Goal: Contribute content: Add original content to the website for others to see

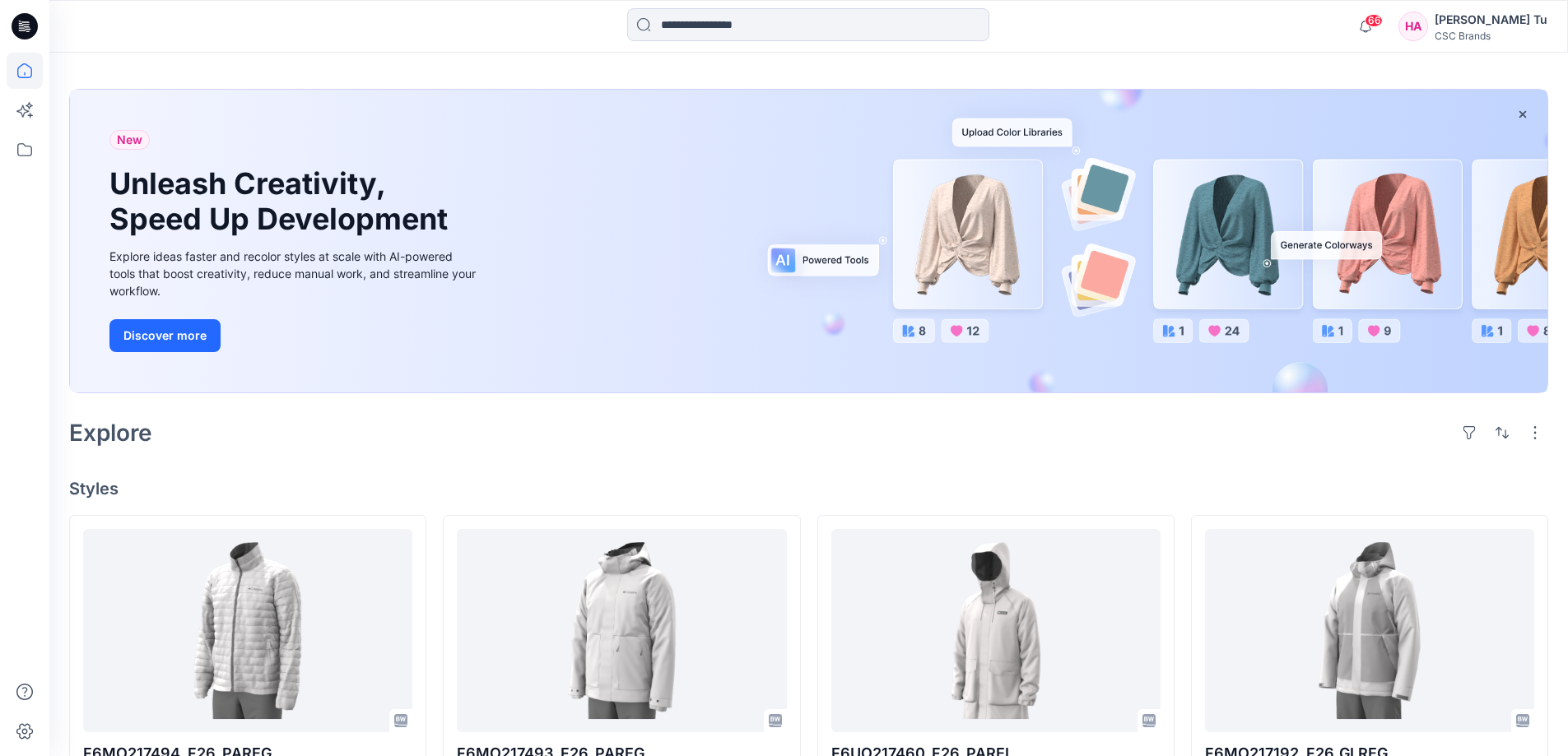
scroll to position [82, 0]
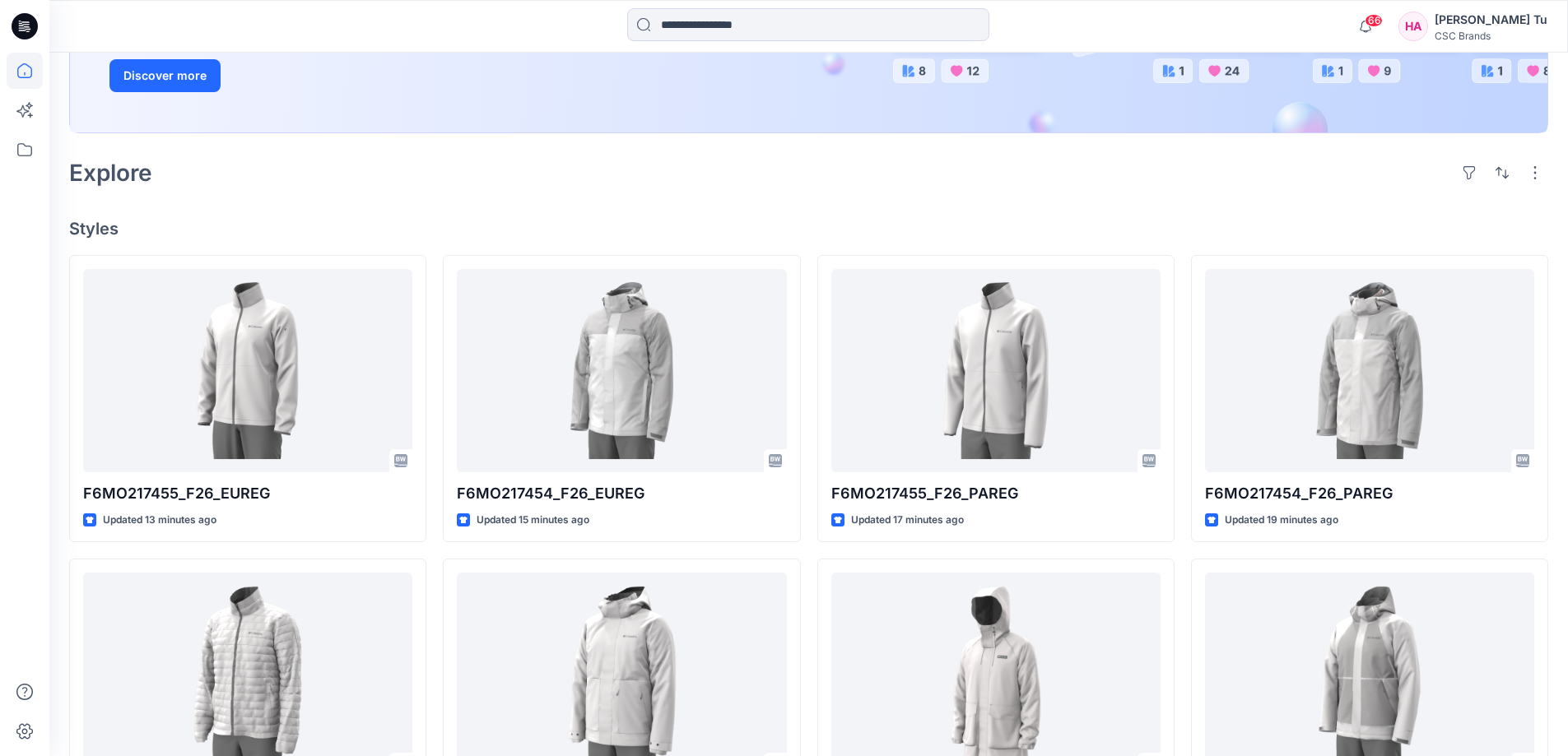
scroll to position [329, 0]
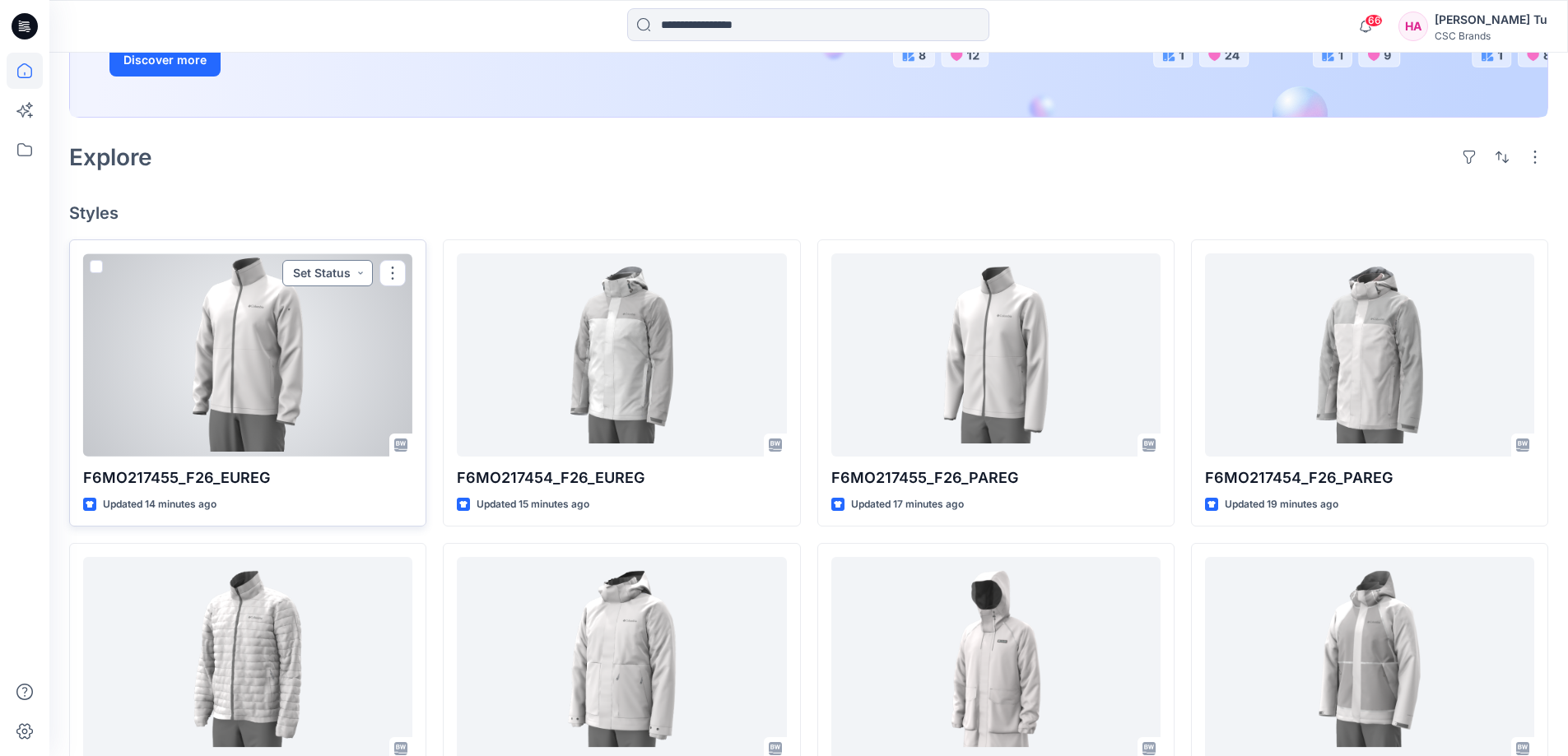
click at [367, 271] on button "Set Status" at bounding box center [327, 273] width 90 height 27
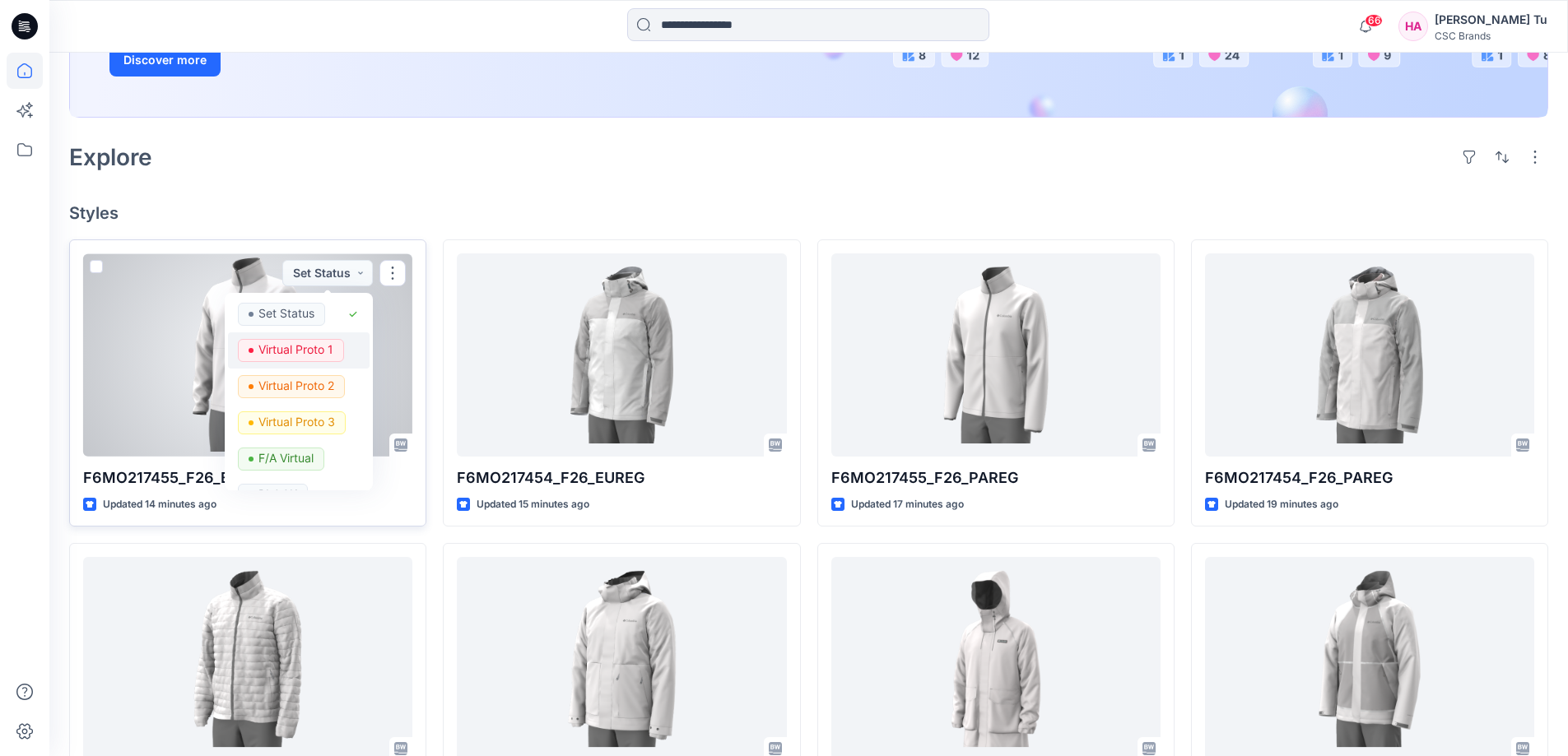
drag, startPoint x: 331, startPoint y: 344, endPoint x: 345, endPoint y: 344, distance: 14.0
click at [330, 344] on p "Virtual Proto 1" at bounding box center [296, 350] width 75 height 21
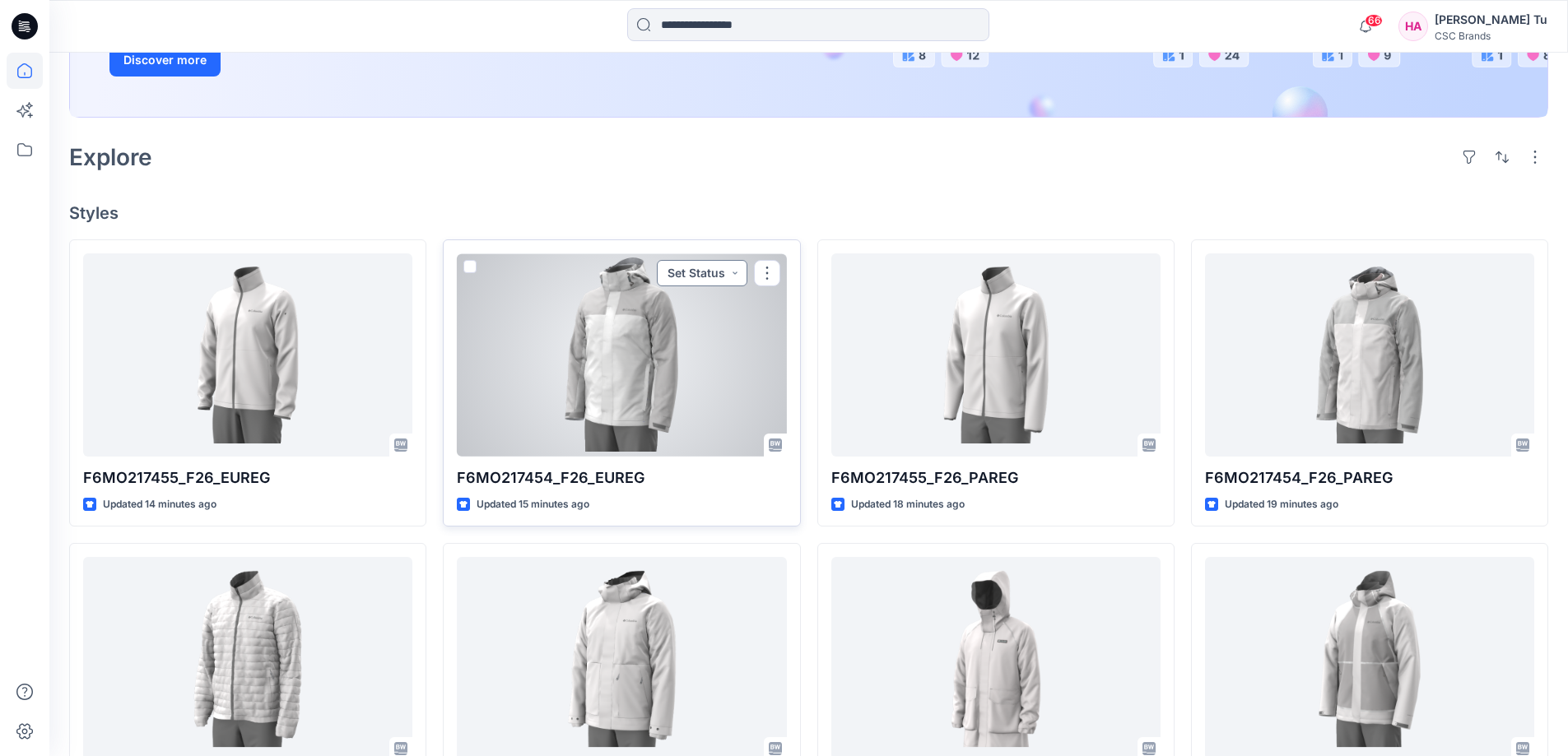
click at [730, 273] on button "Set Status" at bounding box center [701, 273] width 90 height 27
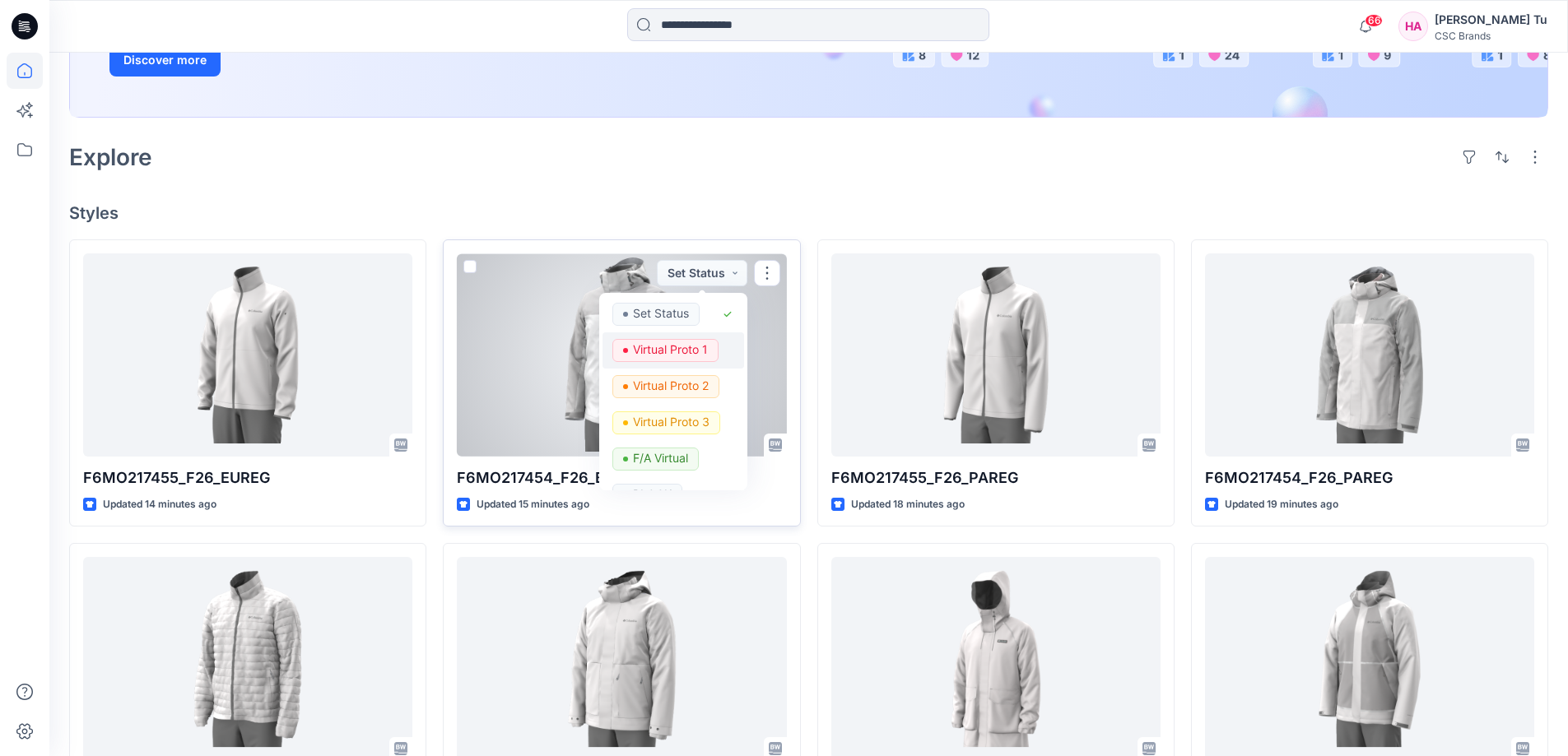
click at [692, 349] on p "Virtual Proto 1" at bounding box center [670, 350] width 75 height 21
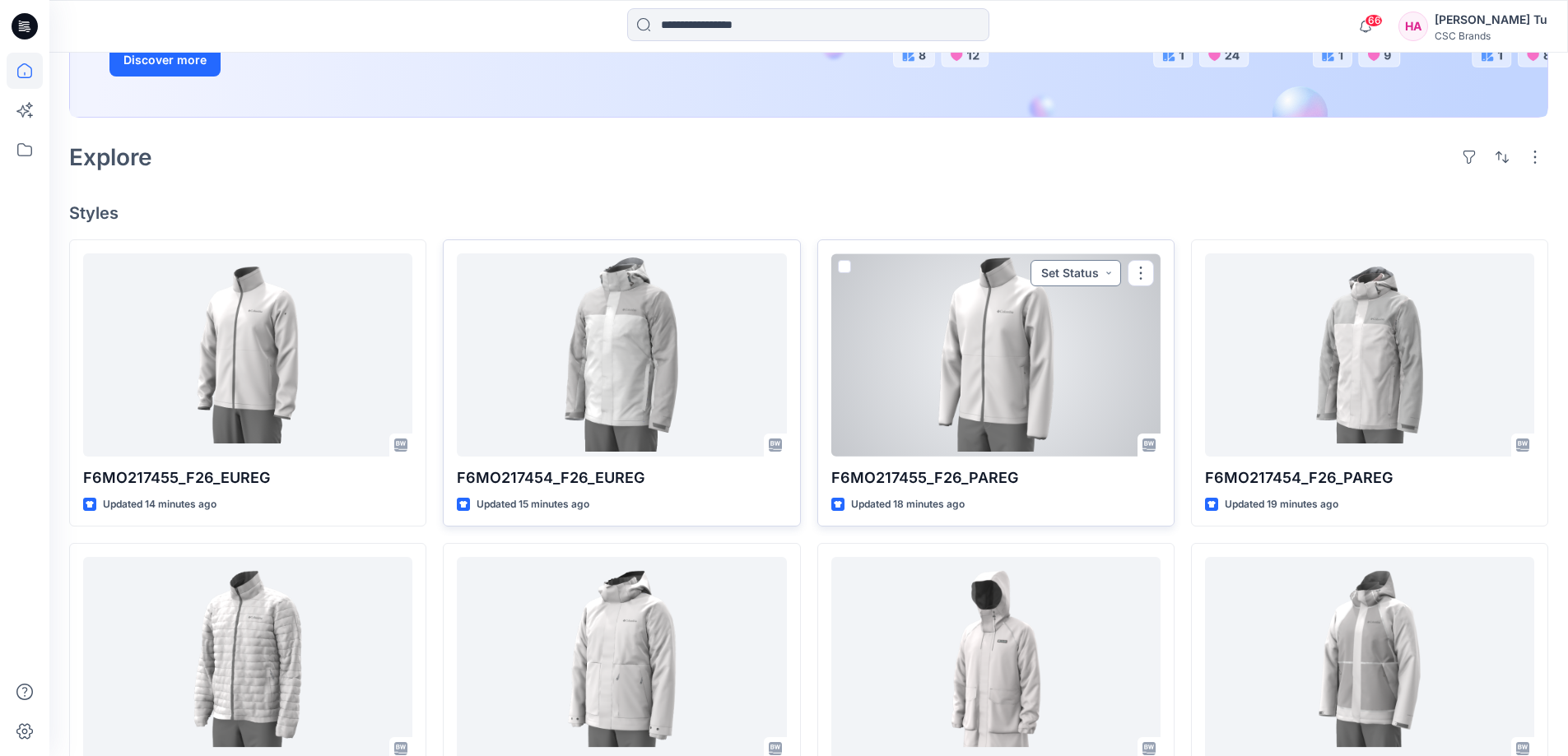
click at [1113, 272] on button "Set Status" at bounding box center [1075, 273] width 90 height 27
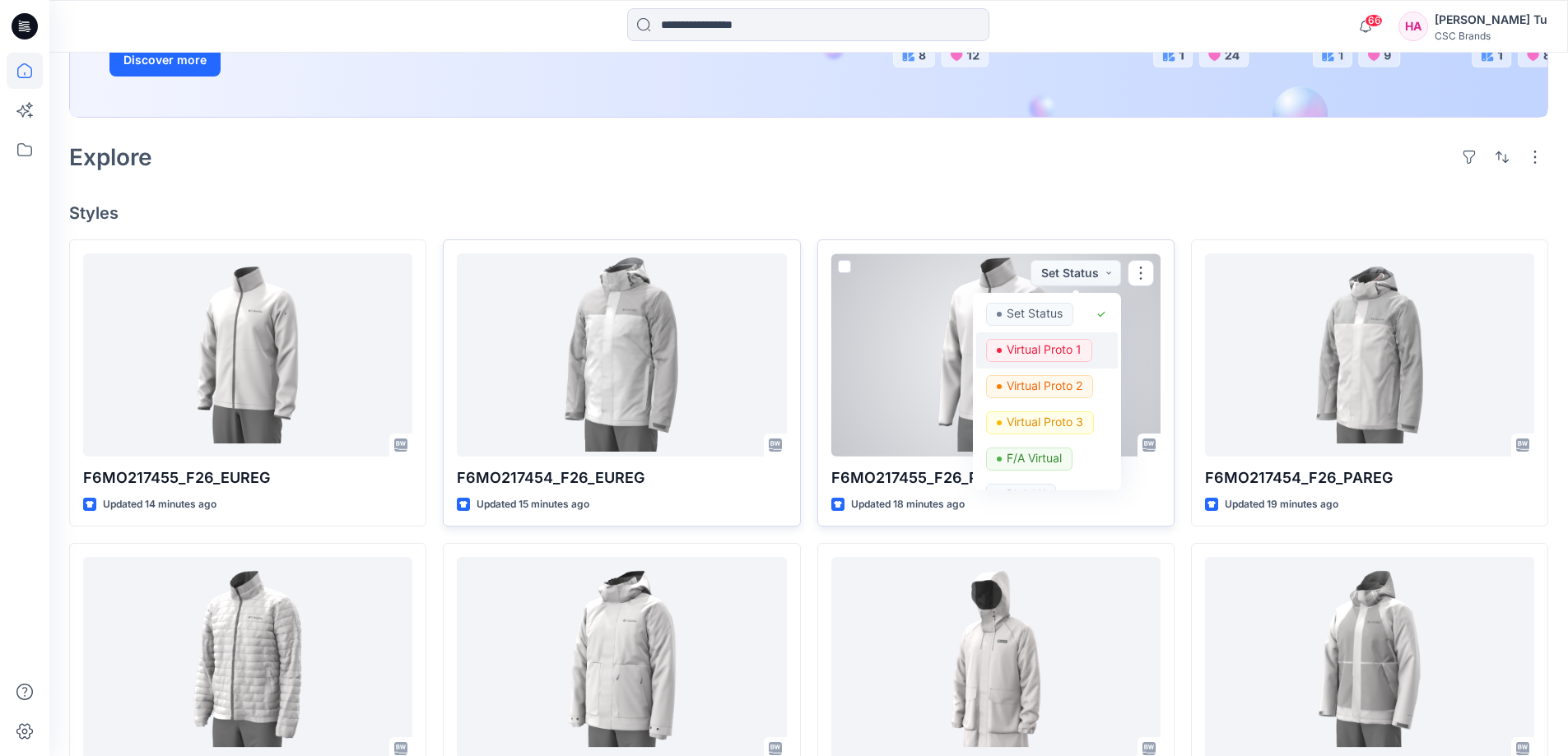
click at [1063, 349] on p "Virtual Proto 1" at bounding box center [1043, 350] width 75 height 21
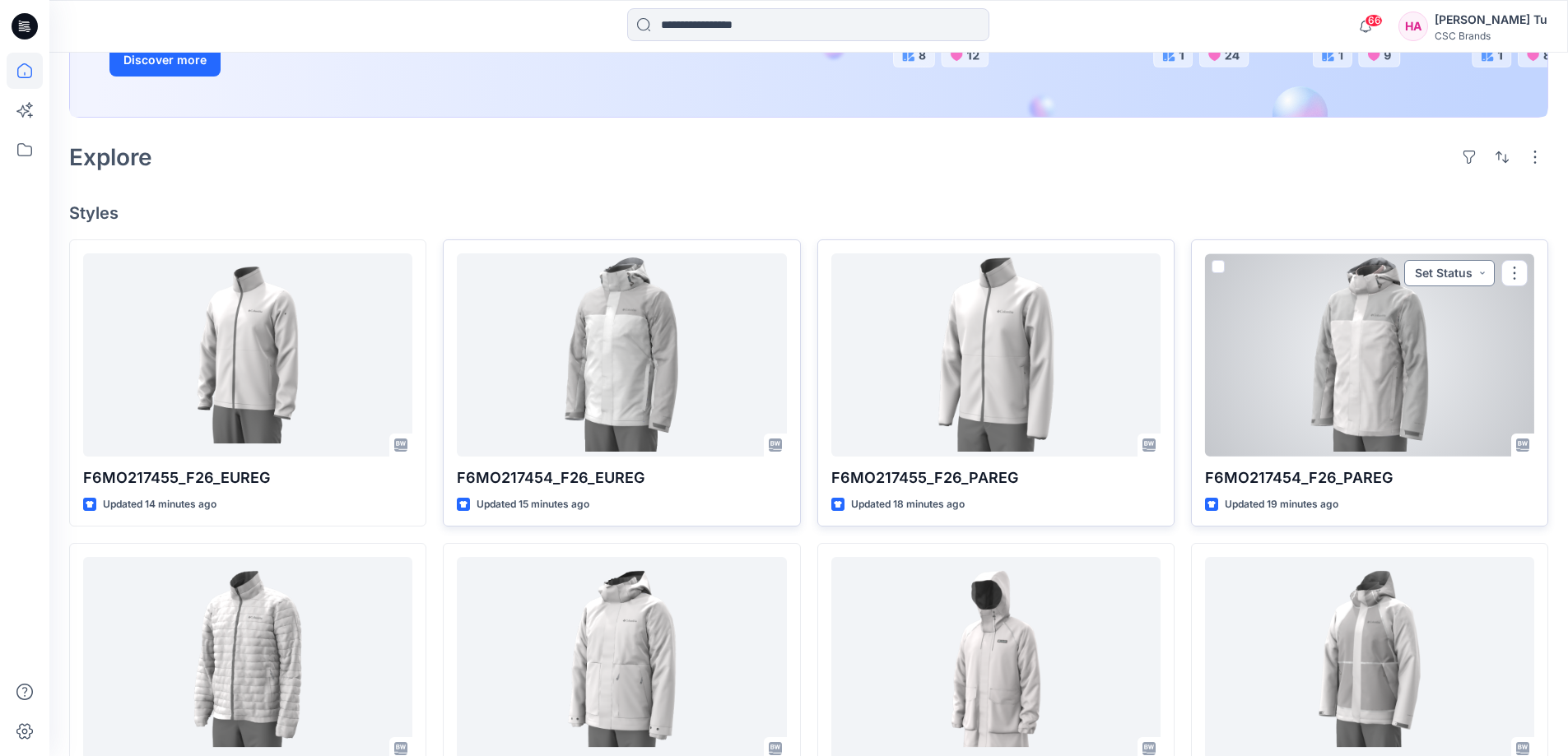
click at [1480, 265] on button "Set Status" at bounding box center [1449, 273] width 90 height 27
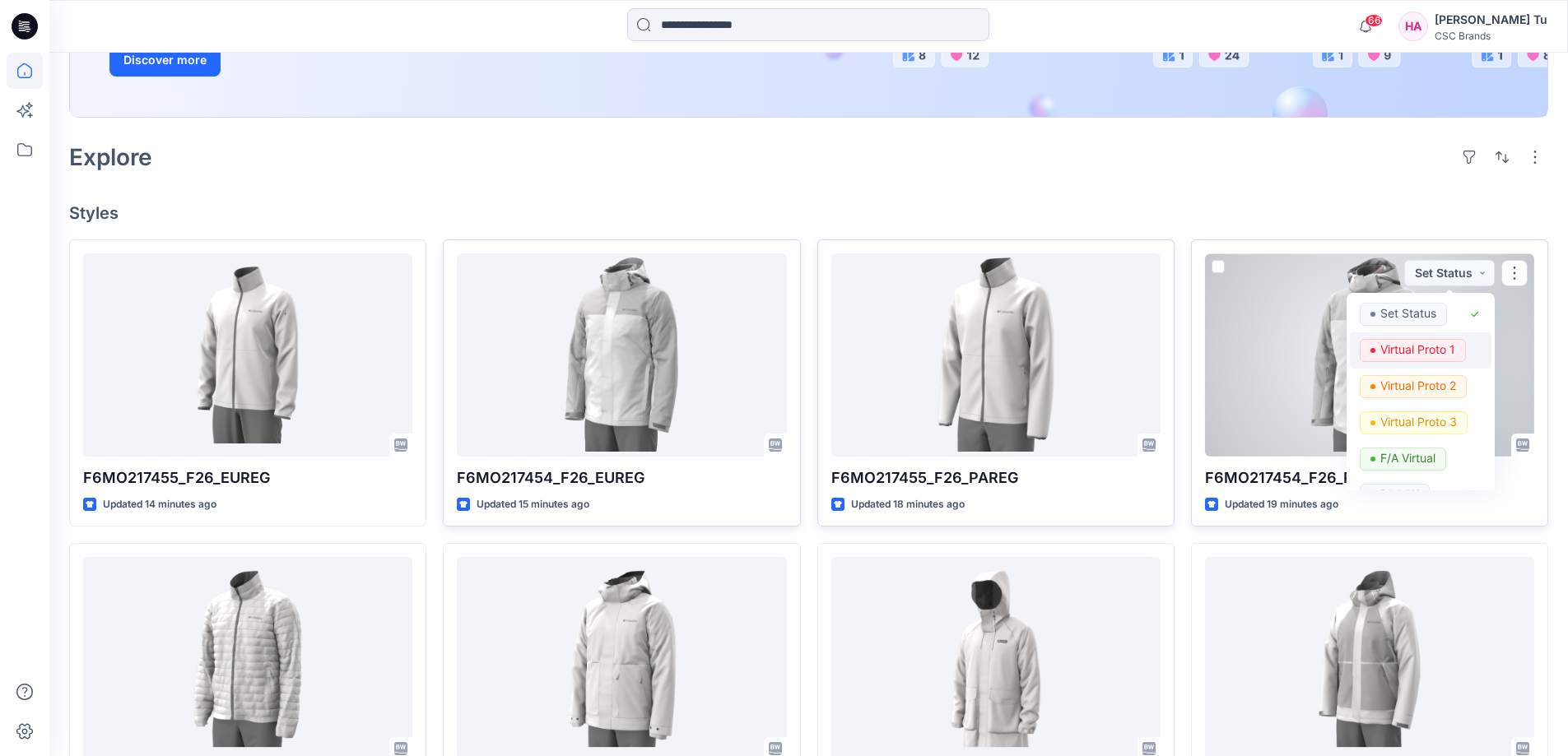
click at [1428, 353] on p "Virtual Proto 1" at bounding box center [1417, 350] width 75 height 21
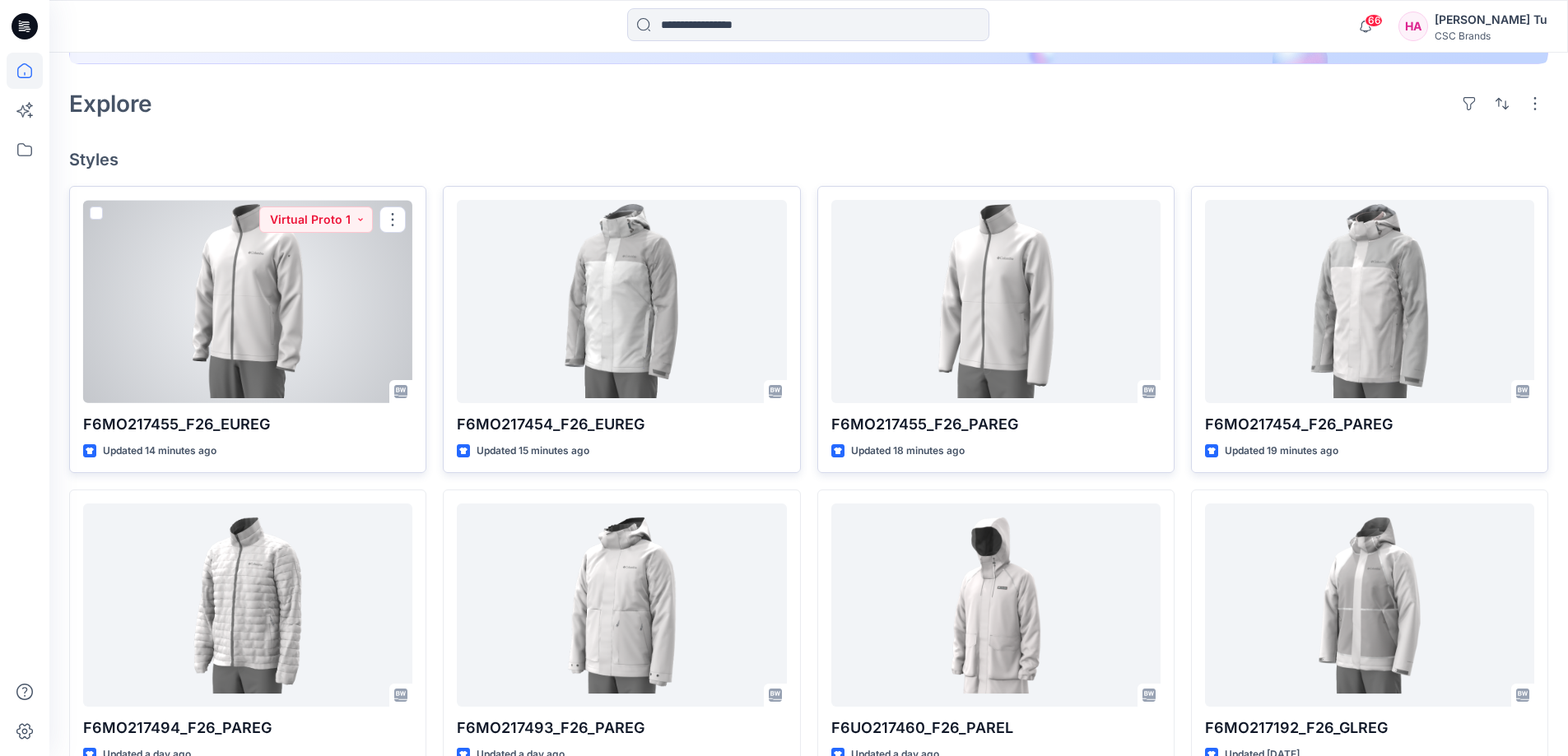
scroll to position [412, 0]
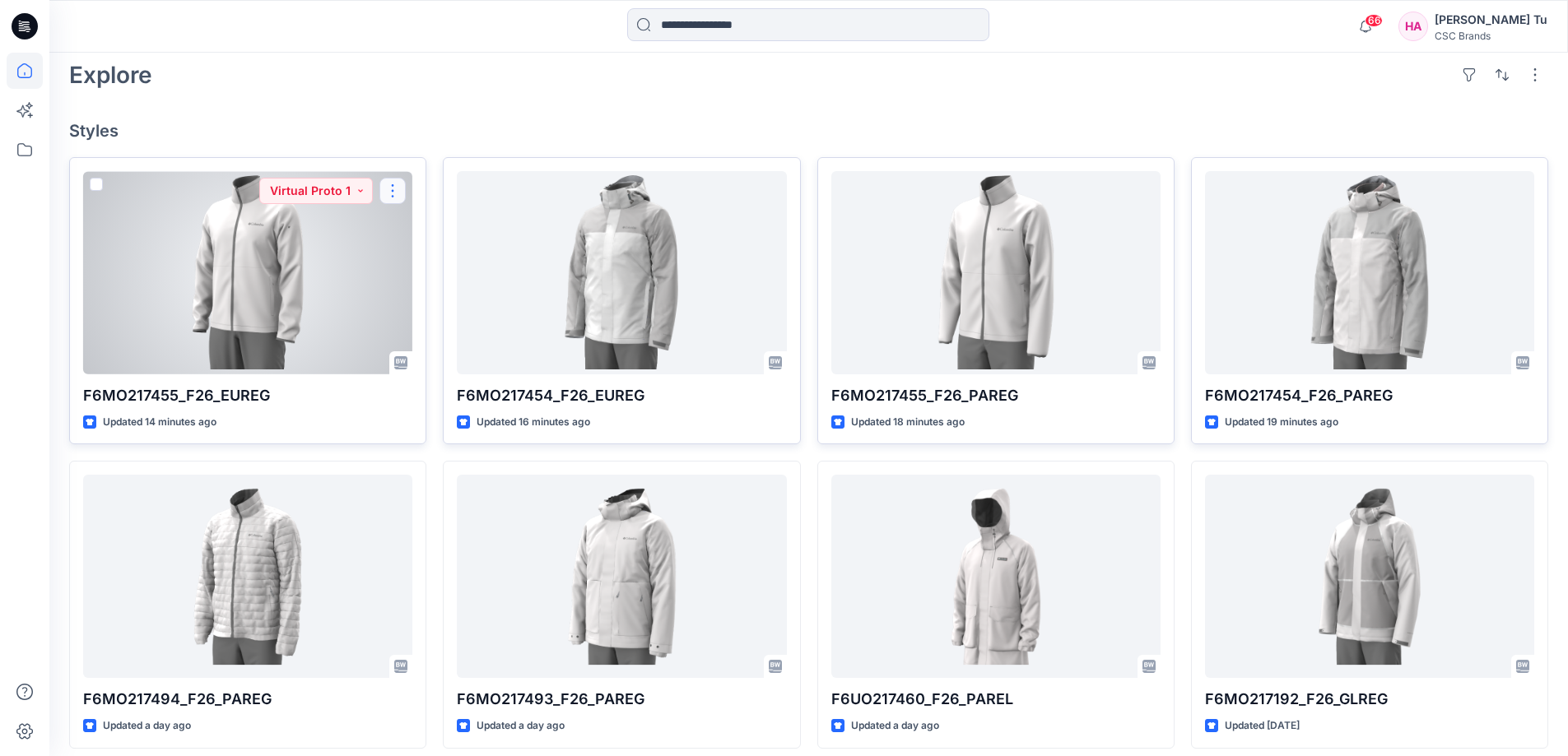
click at [397, 194] on button "button" at bounding box center [393, 191] width 27 height 27
click at [421, 230] on p "Edit" at bounding box center [423, 229] width 21 height 17
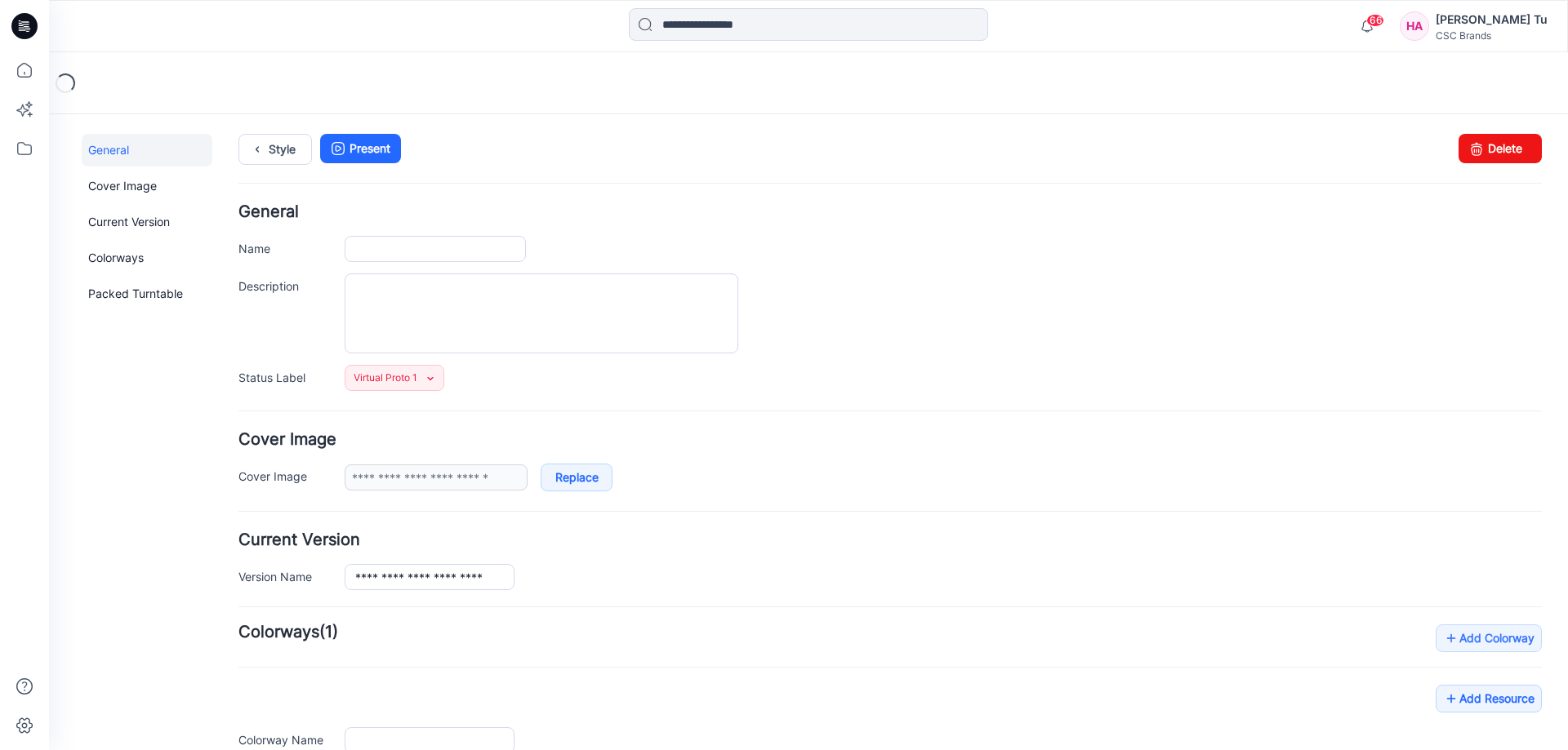
type input "**********"
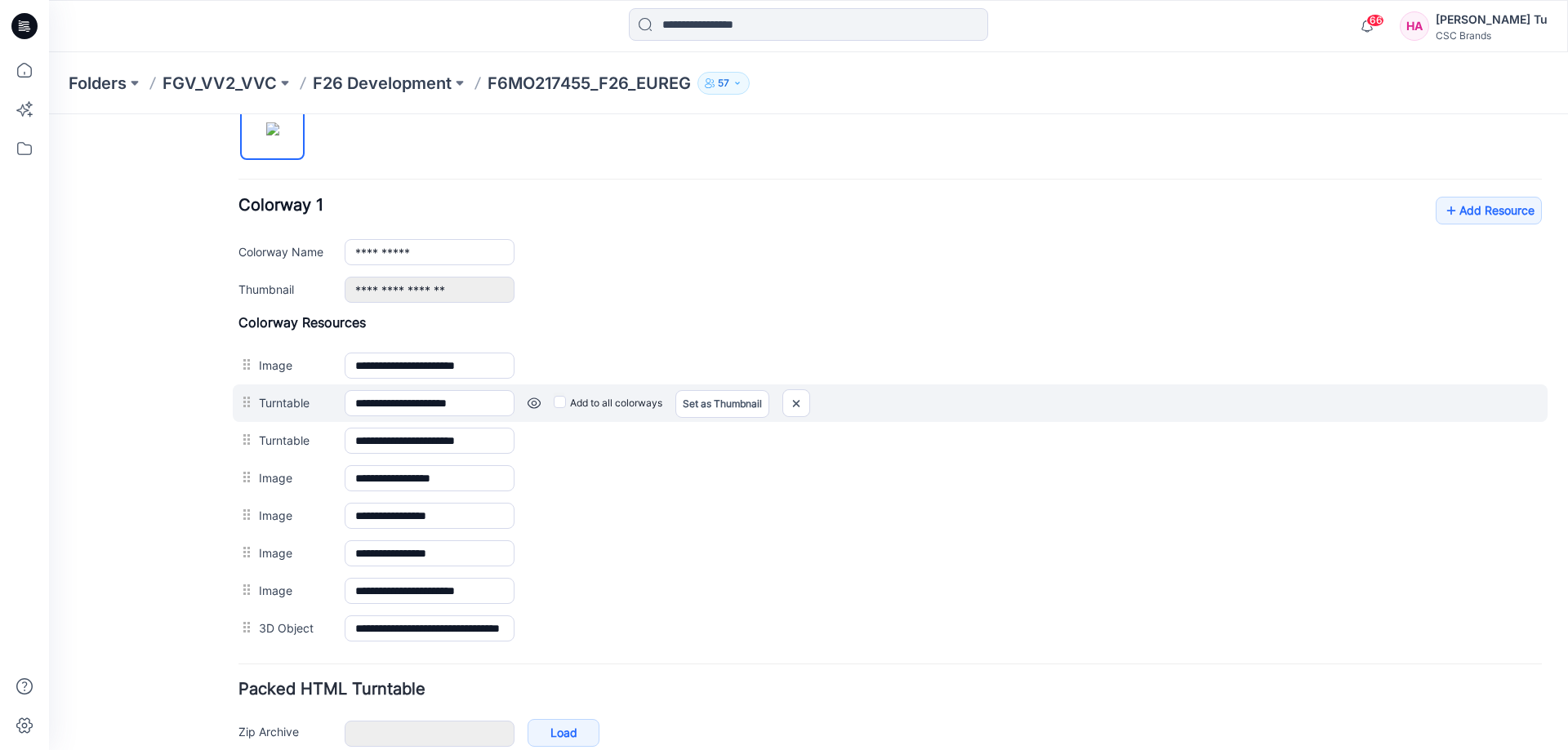
scroll to position [655, 0]
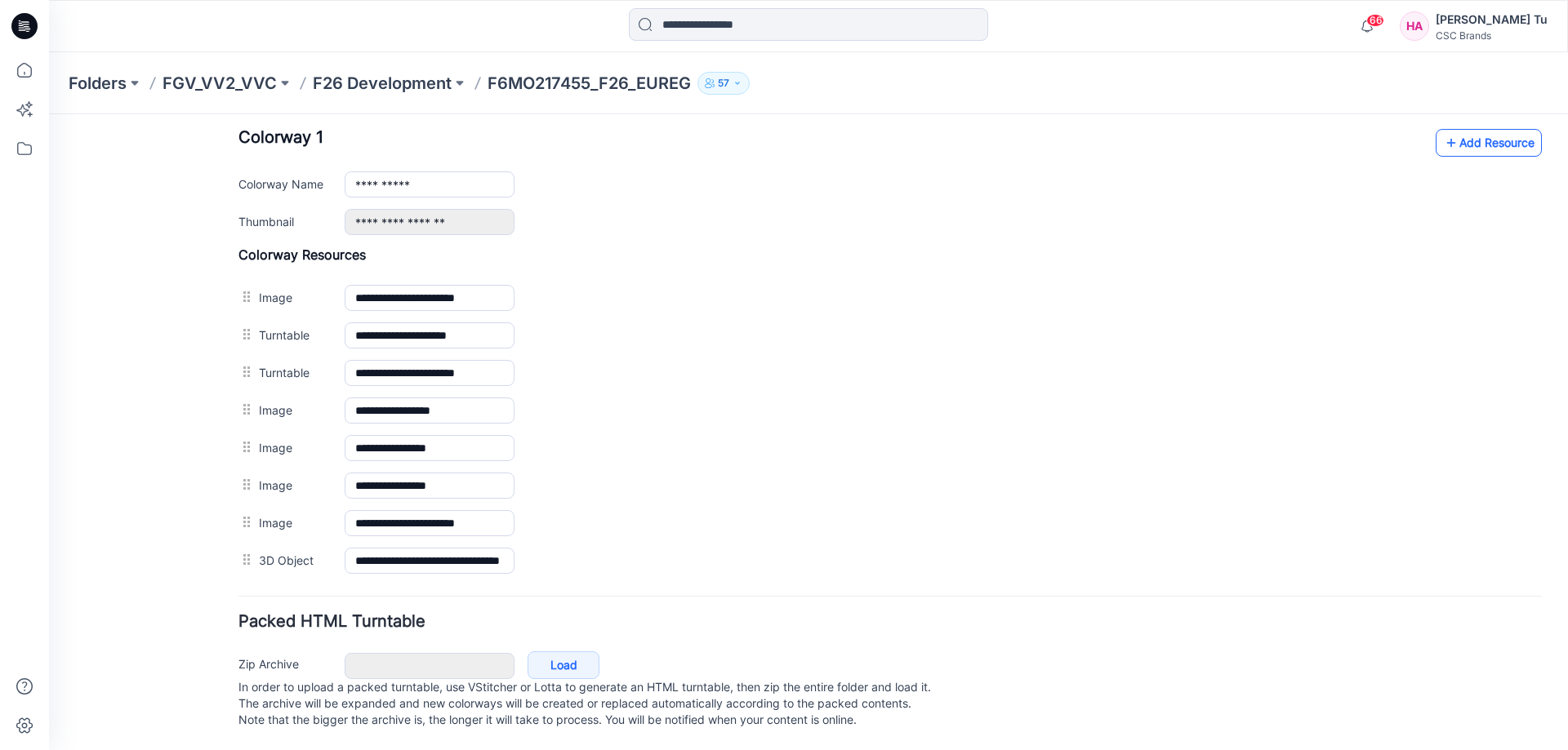
click at [1496, 129] on link "Add Resource" at bounding box center [1489, 142] width 107 height 28
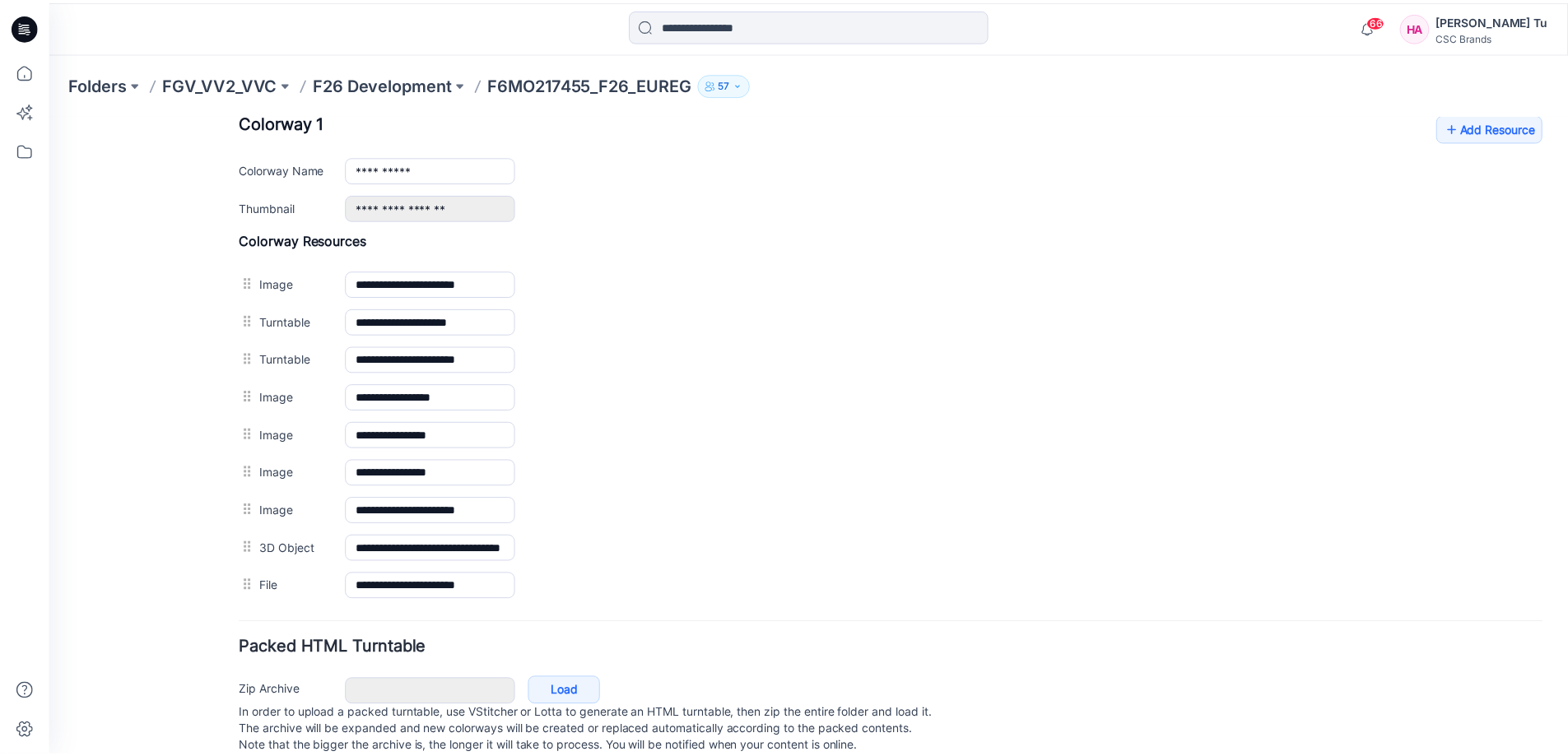
scroll to position [412, 0]
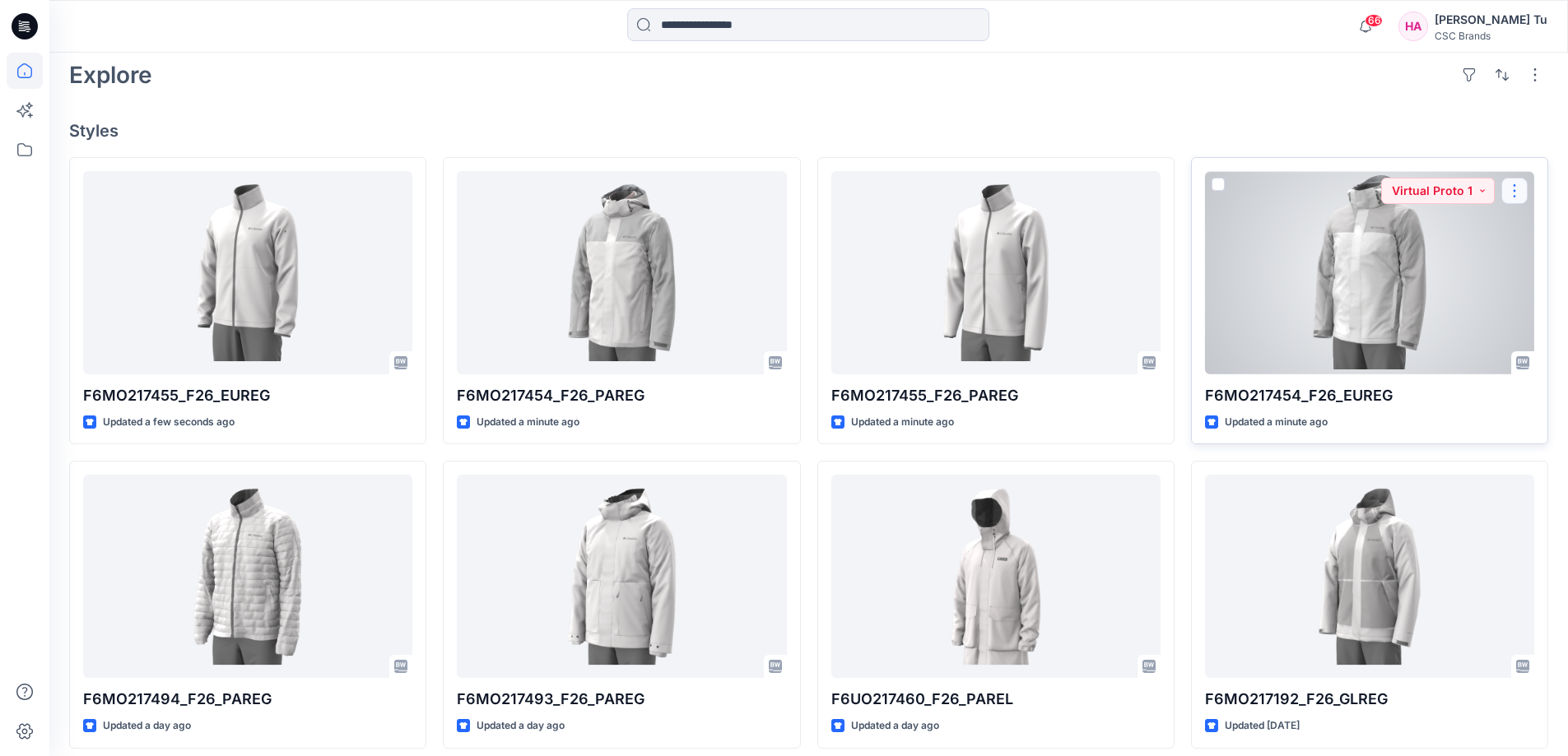
click at [1512, 190] on button "button" at bounding box center [1514, 191] width 27 height 27
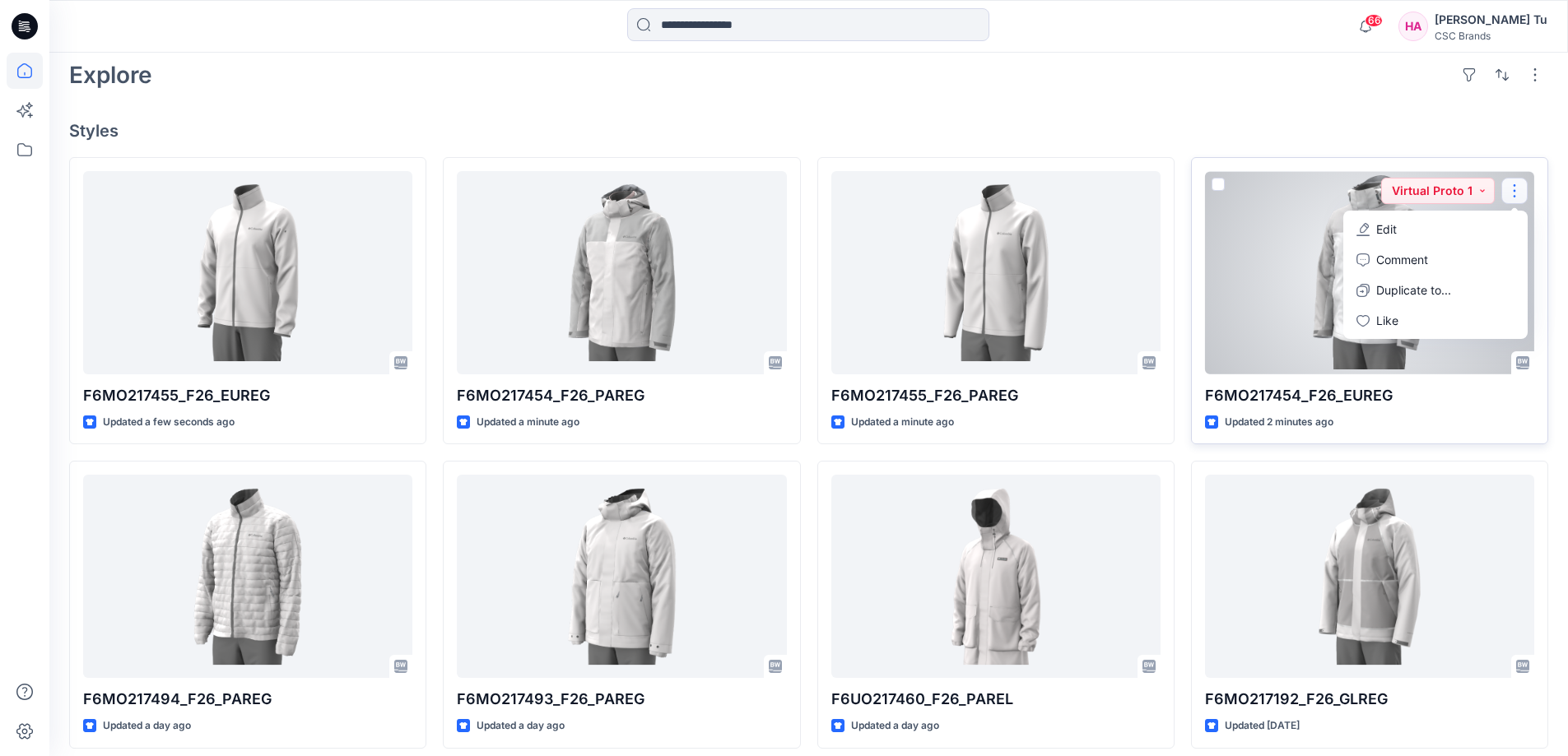
click at [1427, 232] on button "Edit" at bounding box center [1435, 229] width 178 height 30
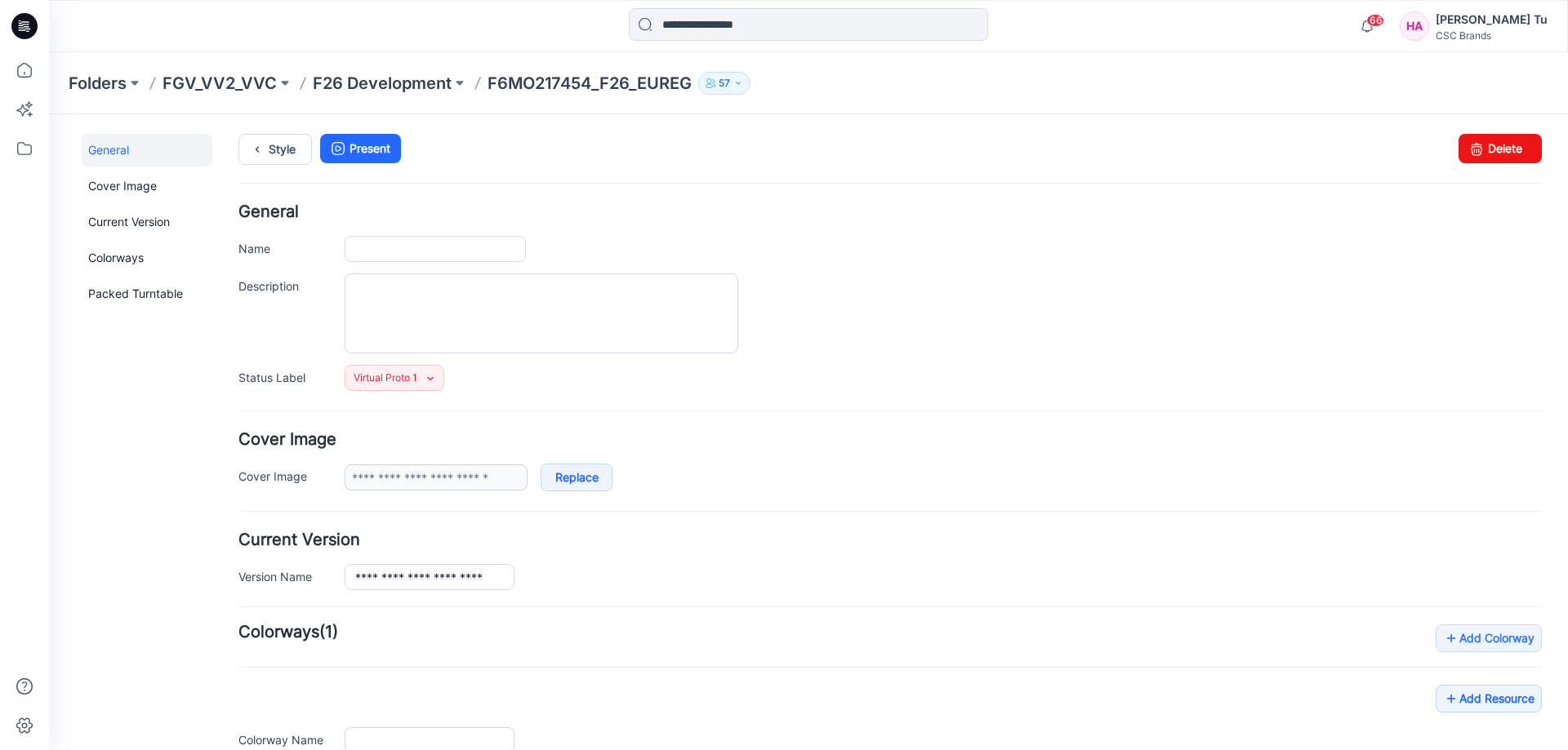
type input "**********"
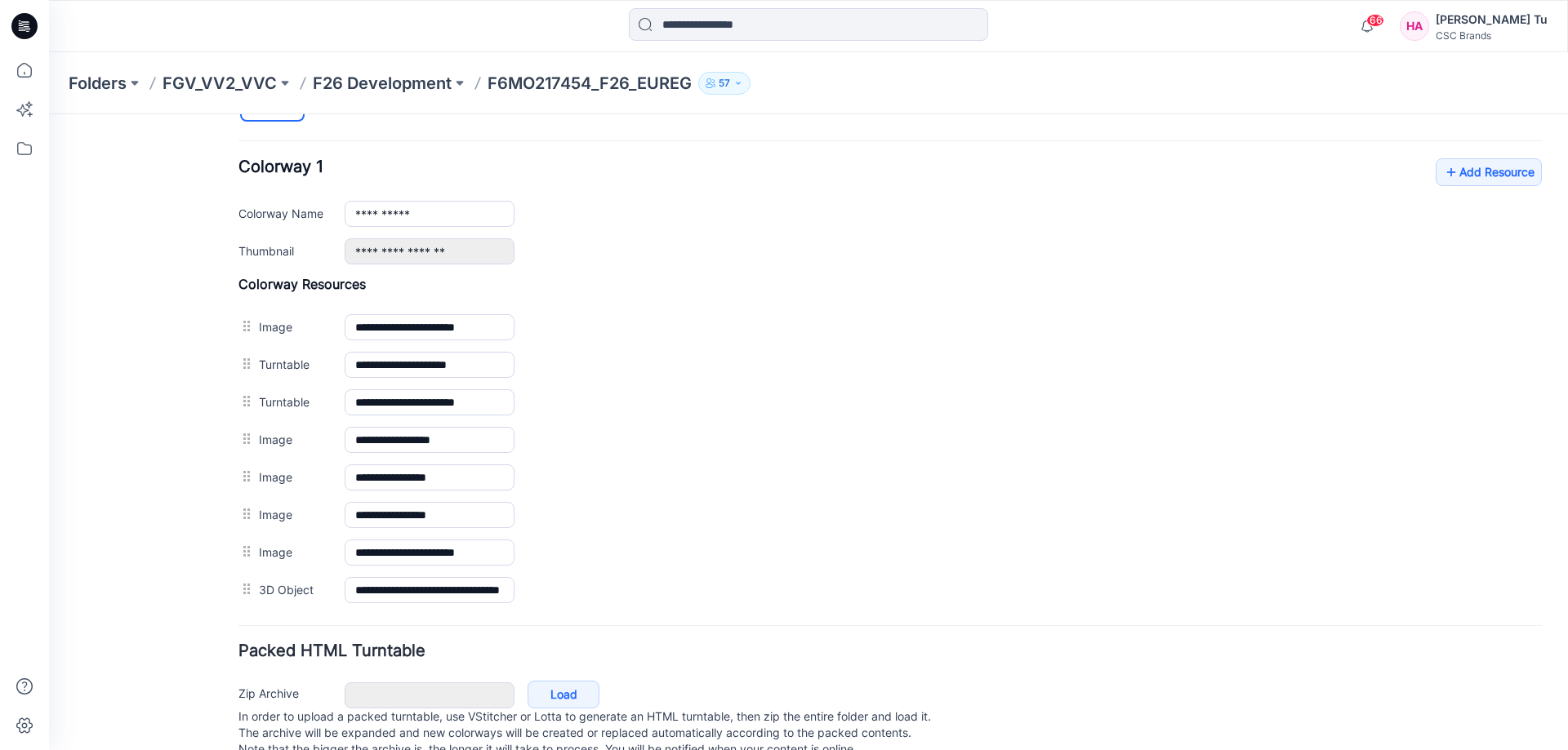
scroll to position [571, 0]
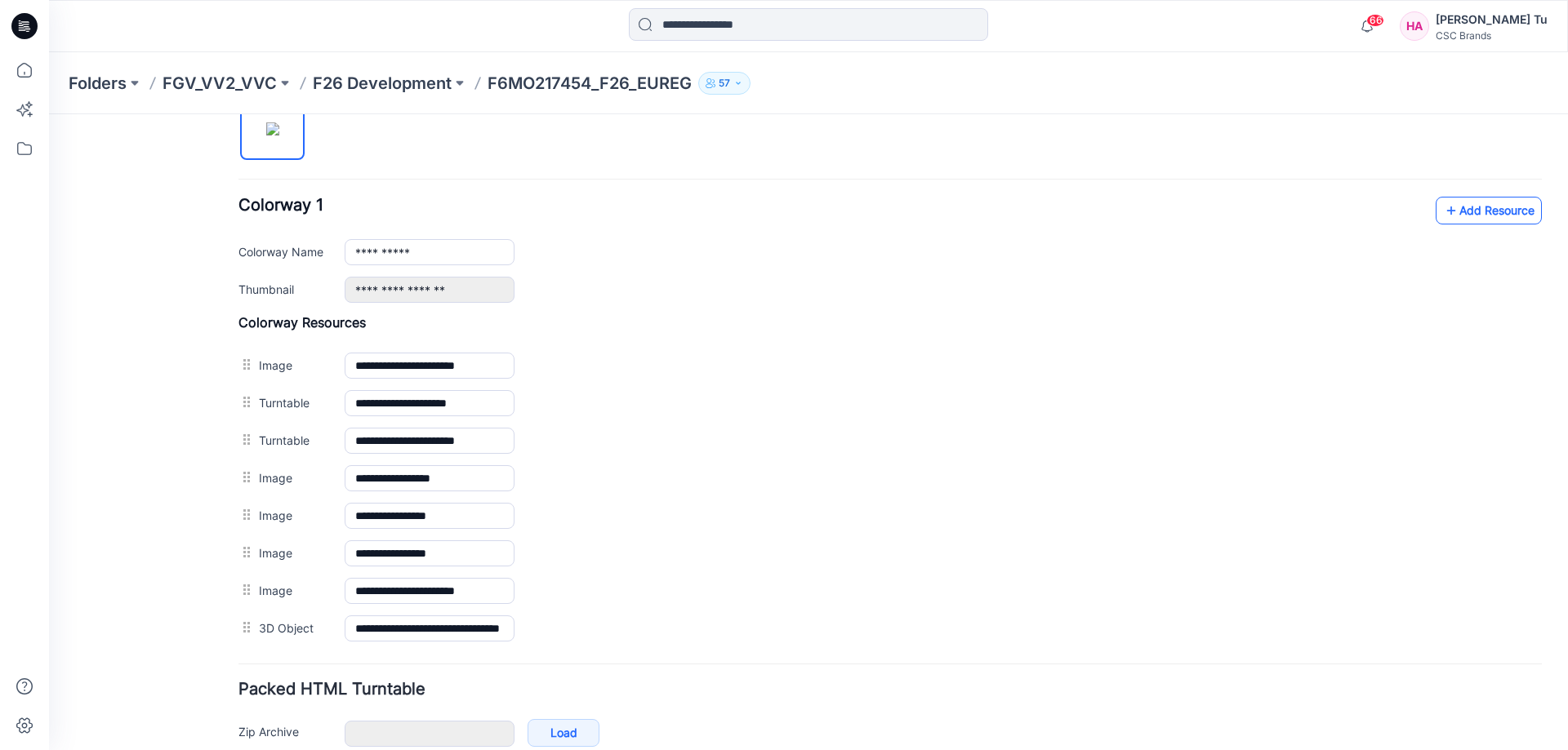
click at [1514, 212] on link "Add Resource" at bounding box center [1489, 211] width 107 height 28
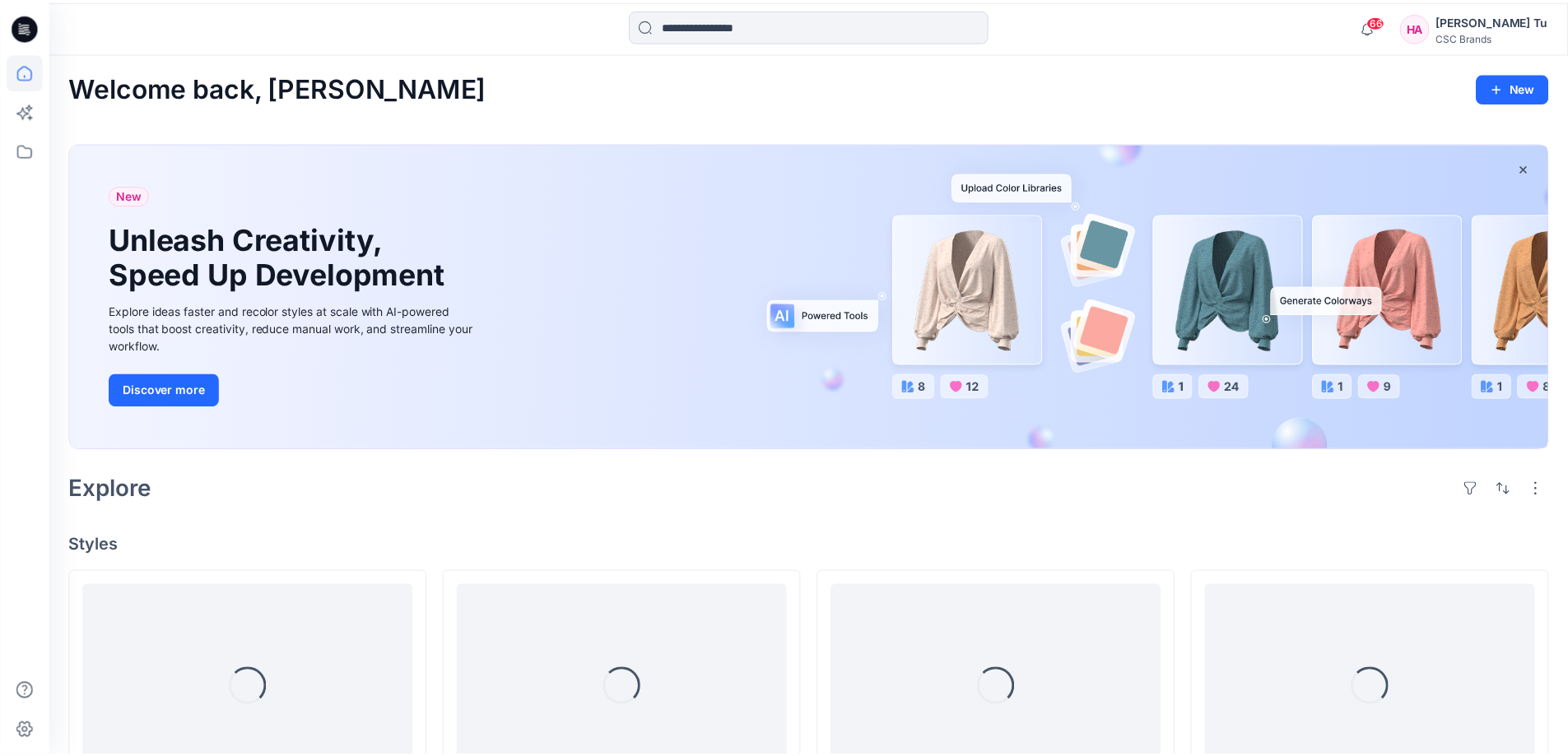
scroll to position [412, 0]
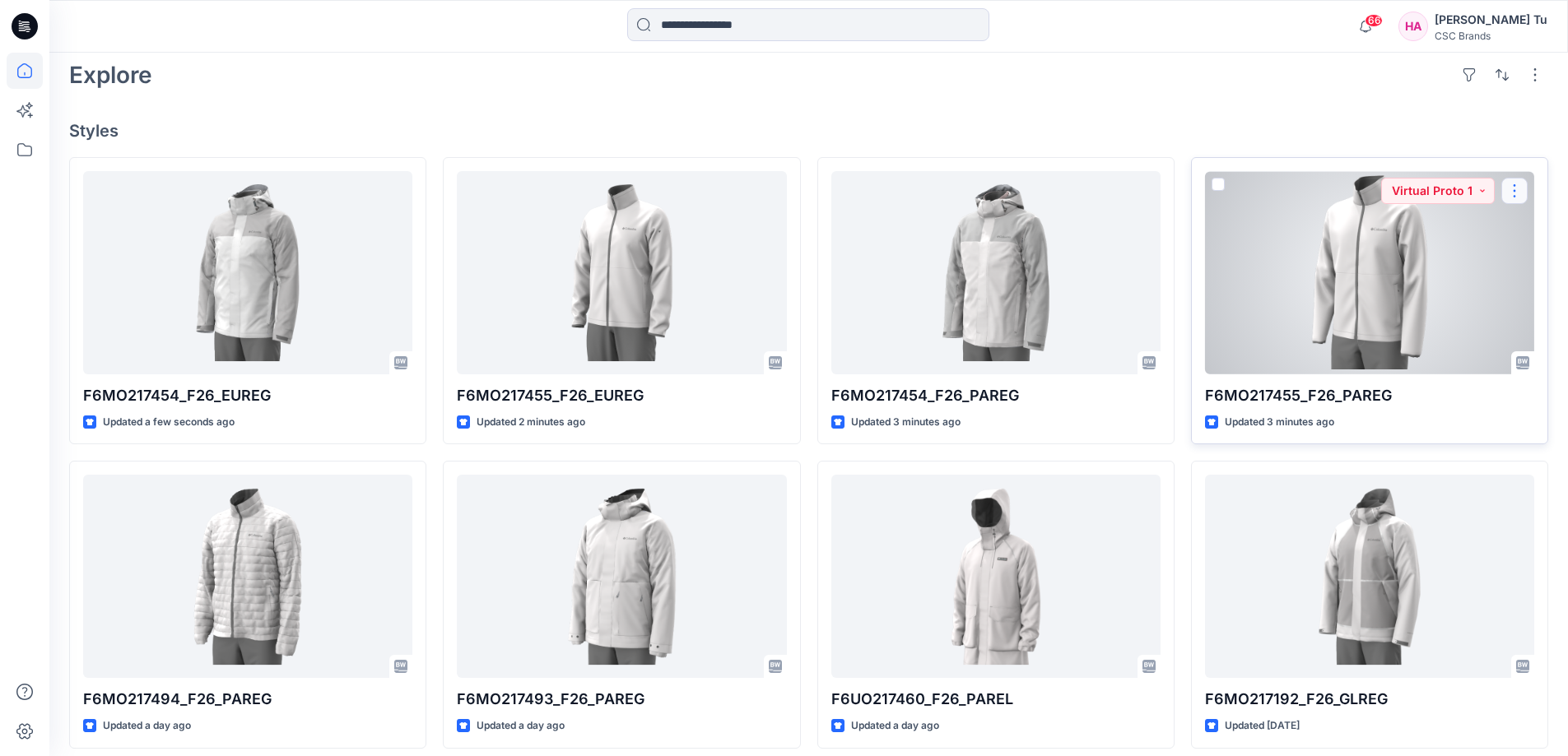
click at [1516, 187] on button "button" at bounding box center [1514, 191] width 27 height 27
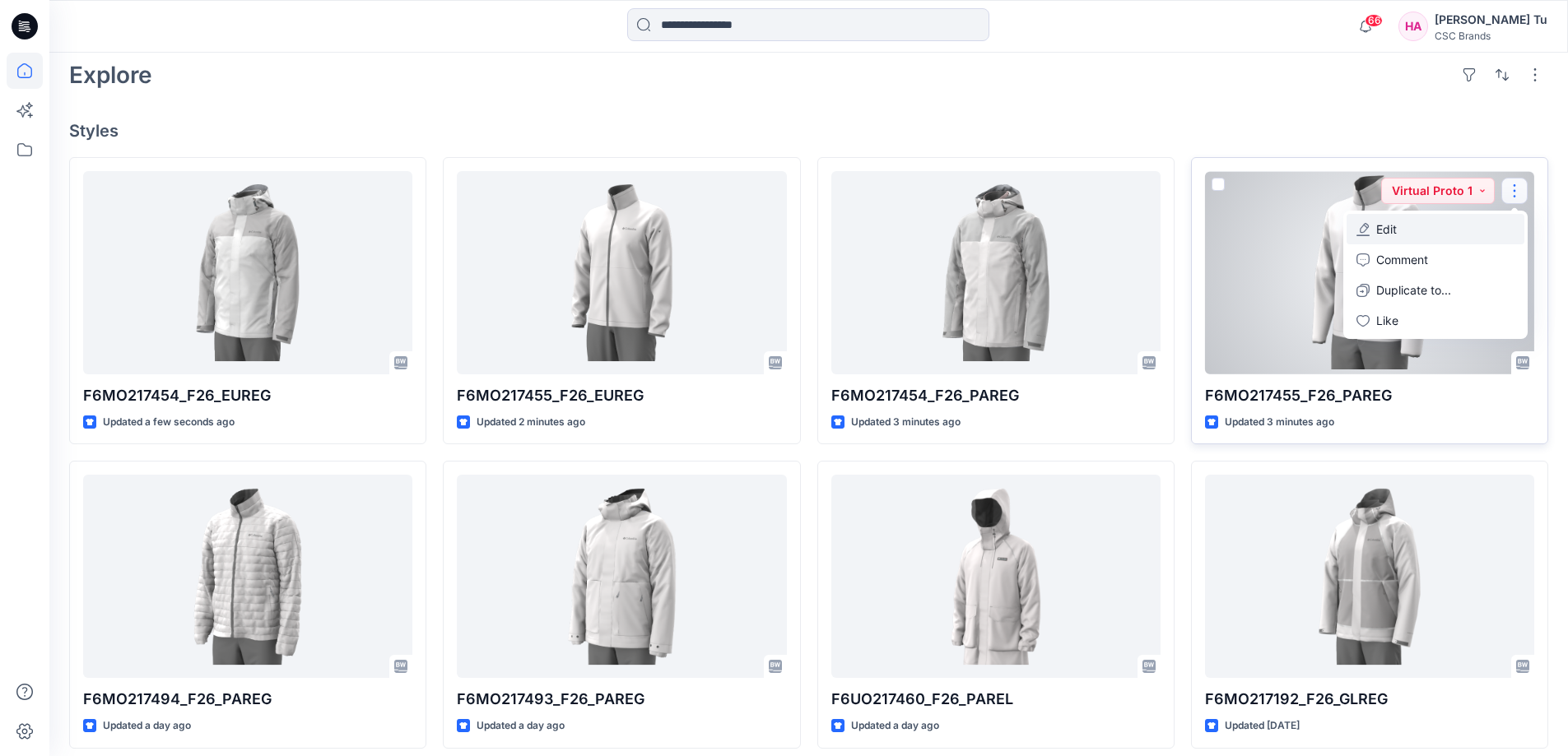
click at [1437, 235] on button "Edit" at bounding box center [1435, 229] width 178 height 30
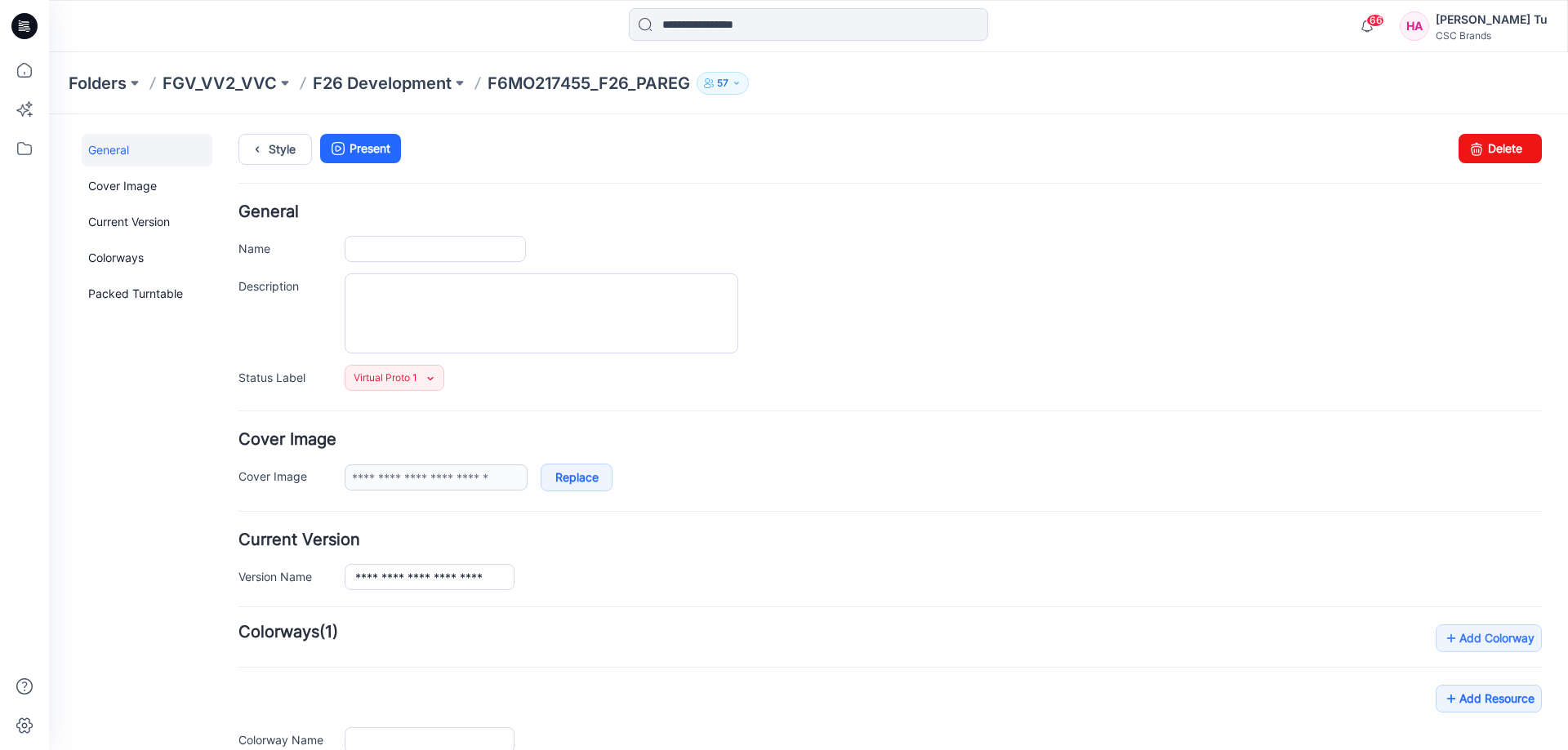
type input "**********"
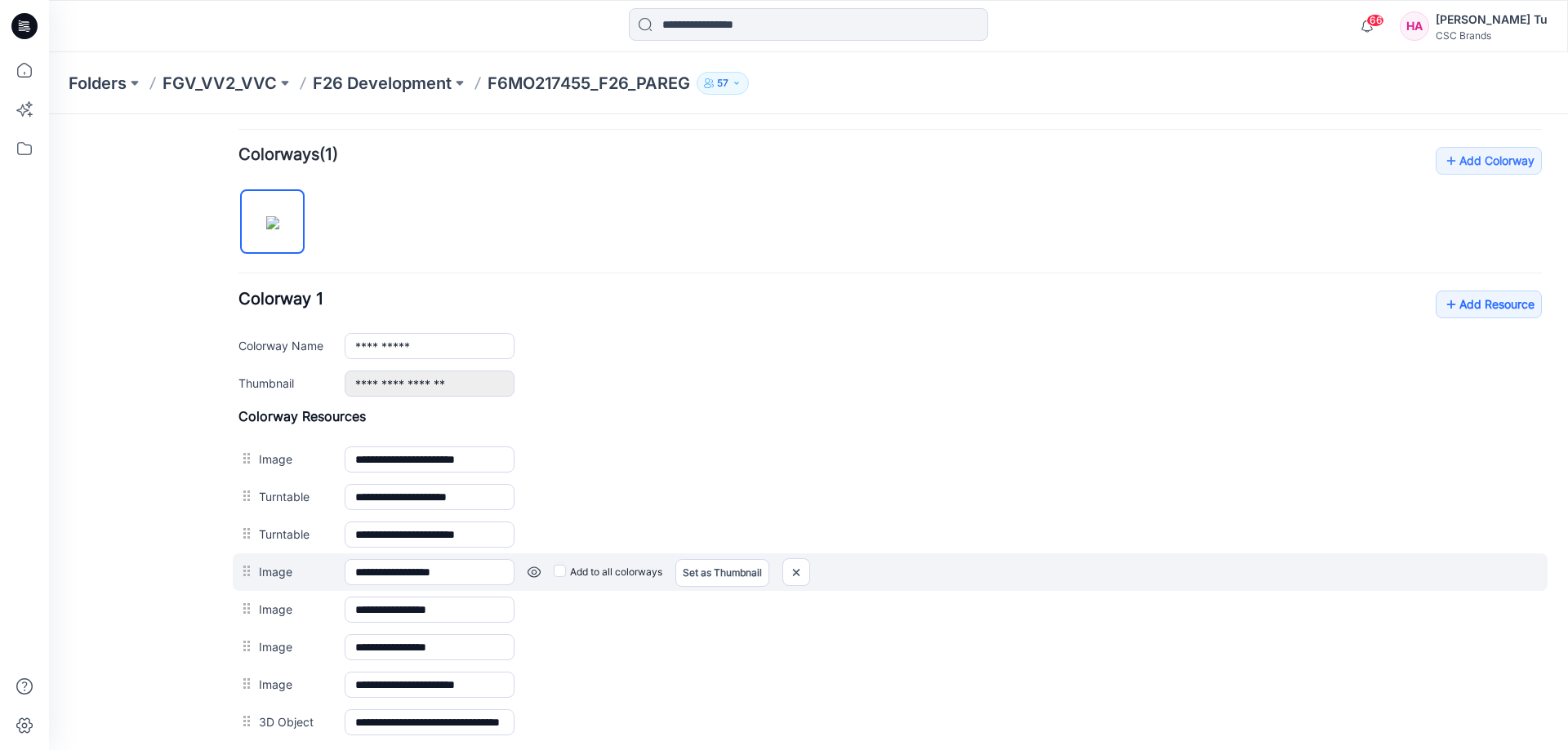
scroll to position [655, 0]
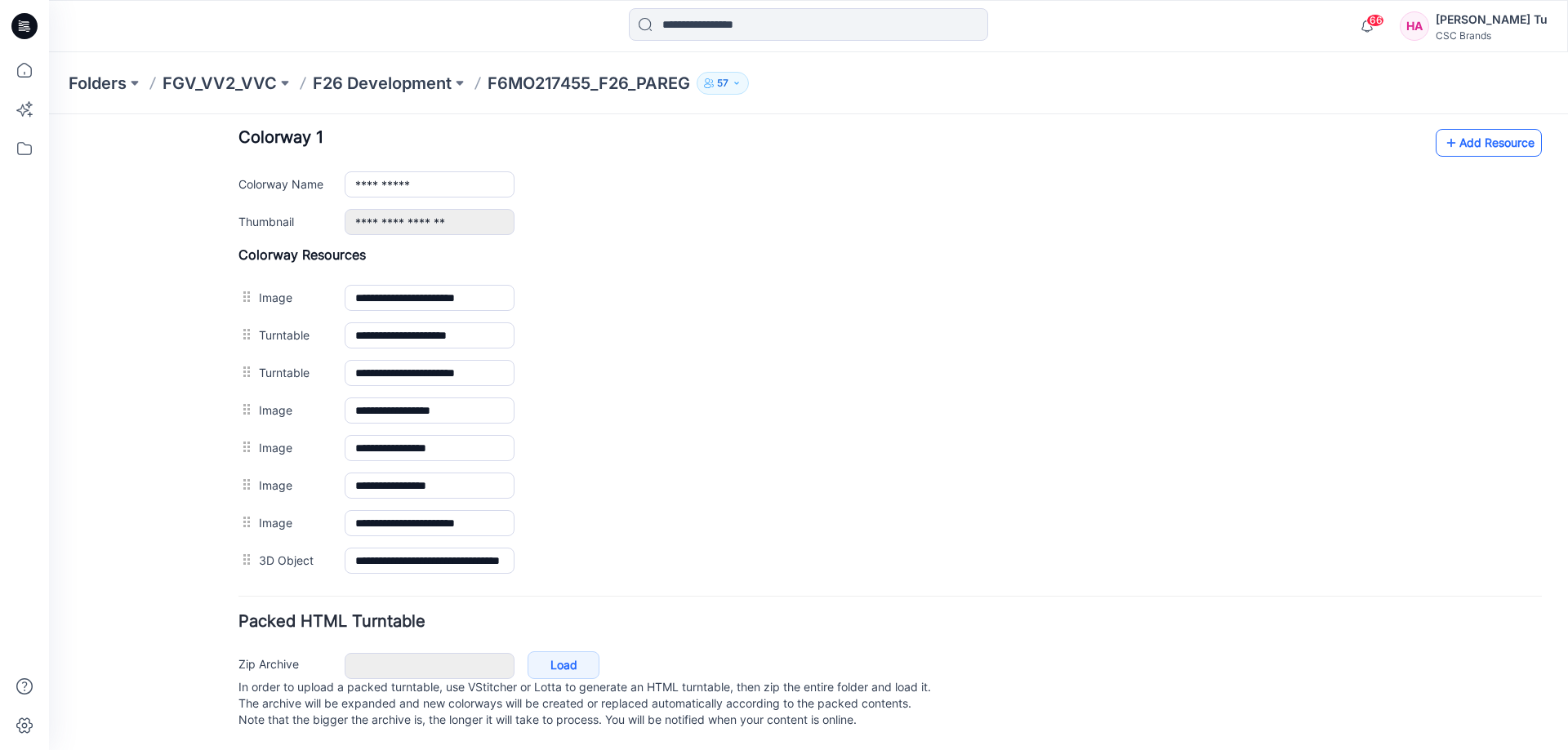
click at [1453, 129] on link "Add Resource" at bounding box center [1489, 142] width 107 height 28
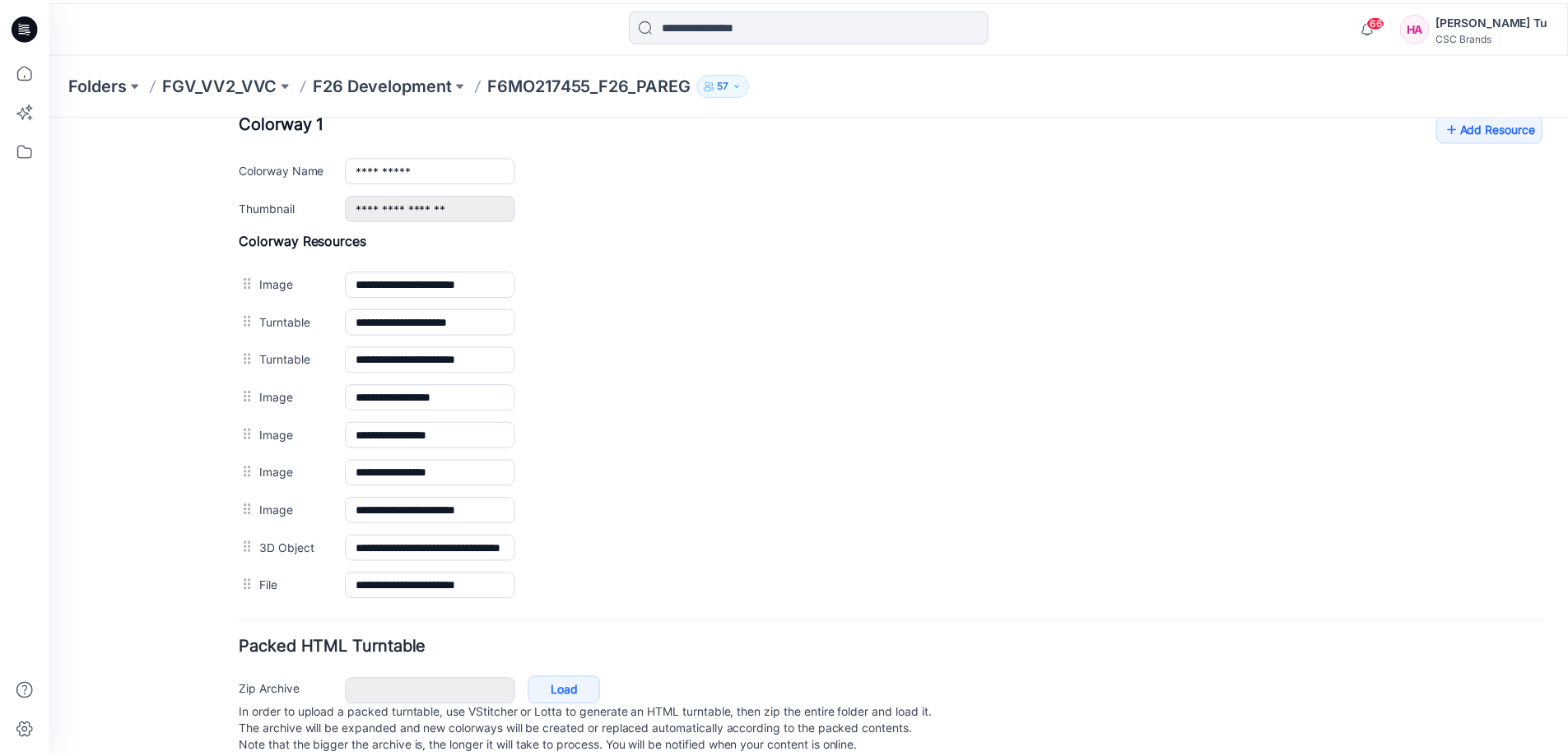
scroll to position [412, 0]
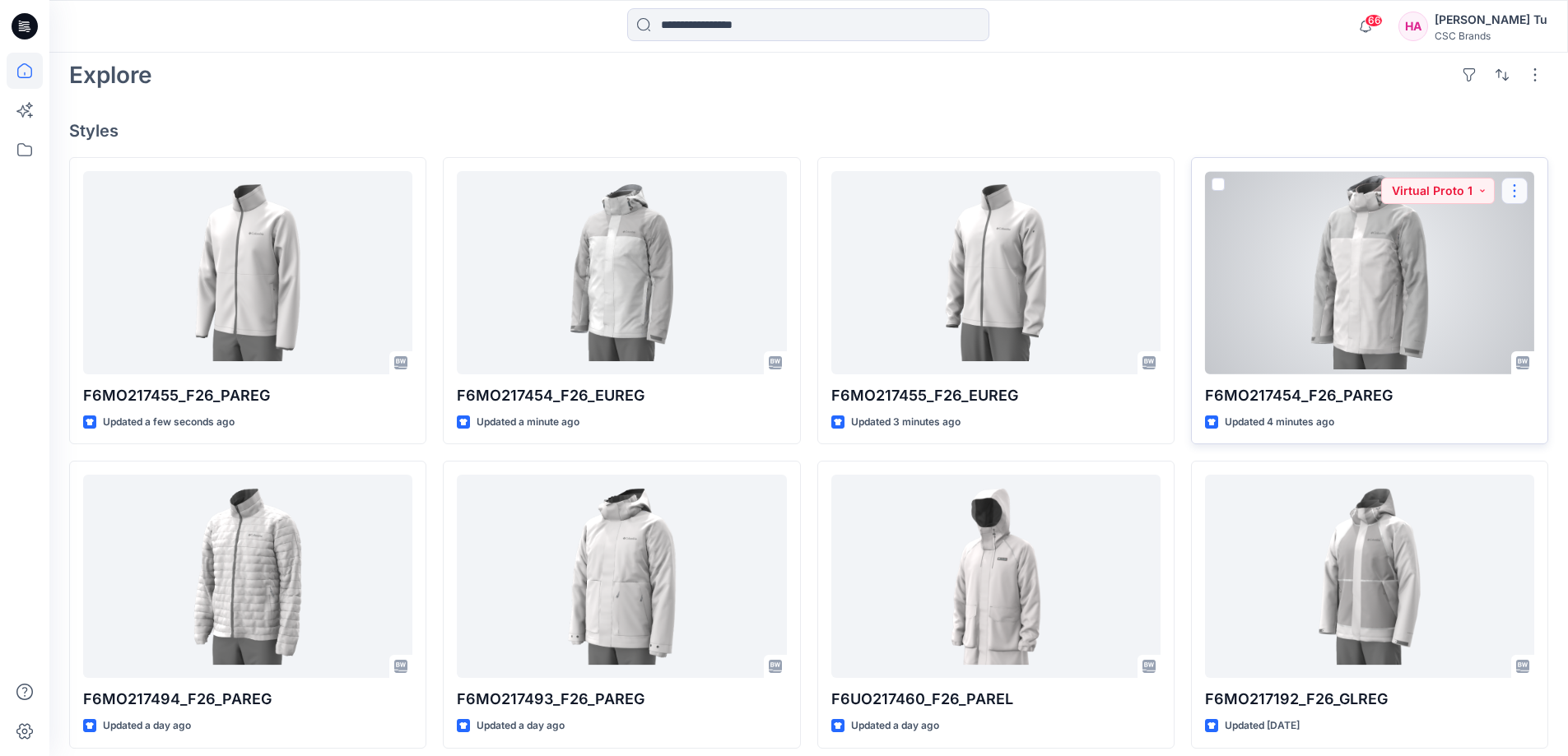
click at [1516, 192] on button "button" at bounding box center [1514, 191] width 27 height 27
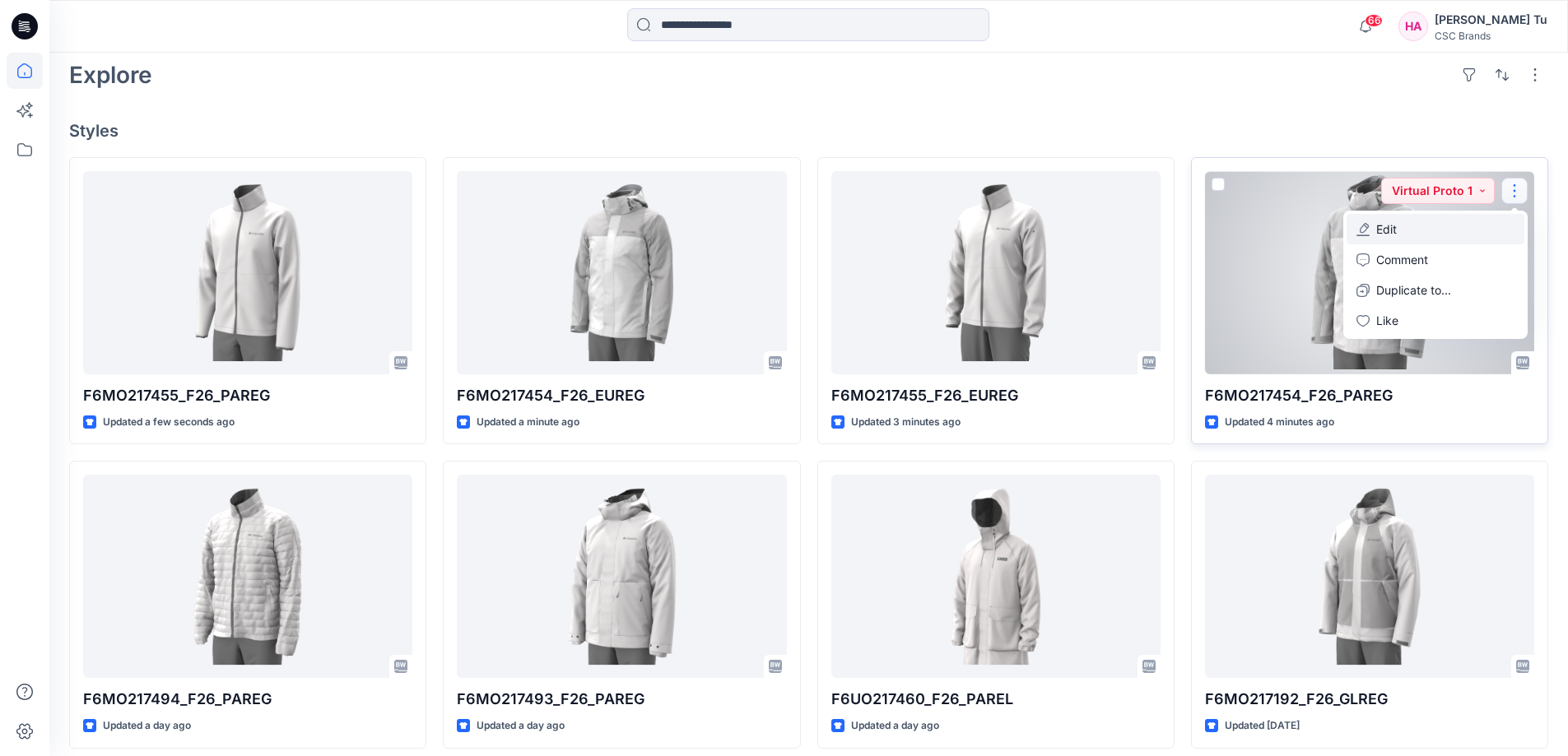
click at [1400, 228] on button "Edit" at bounding box center [1435, 229] width 178 height 30
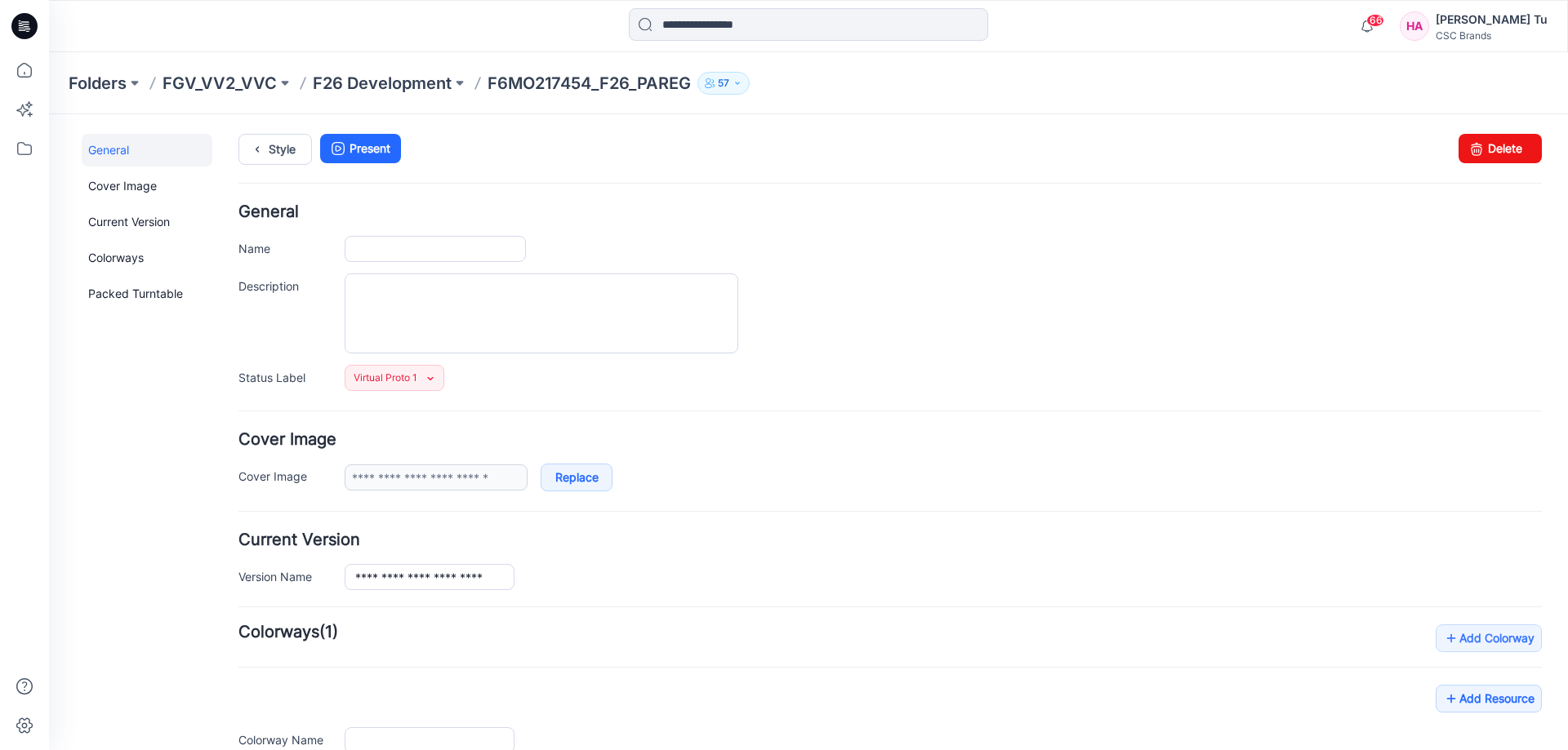
type input "**********"
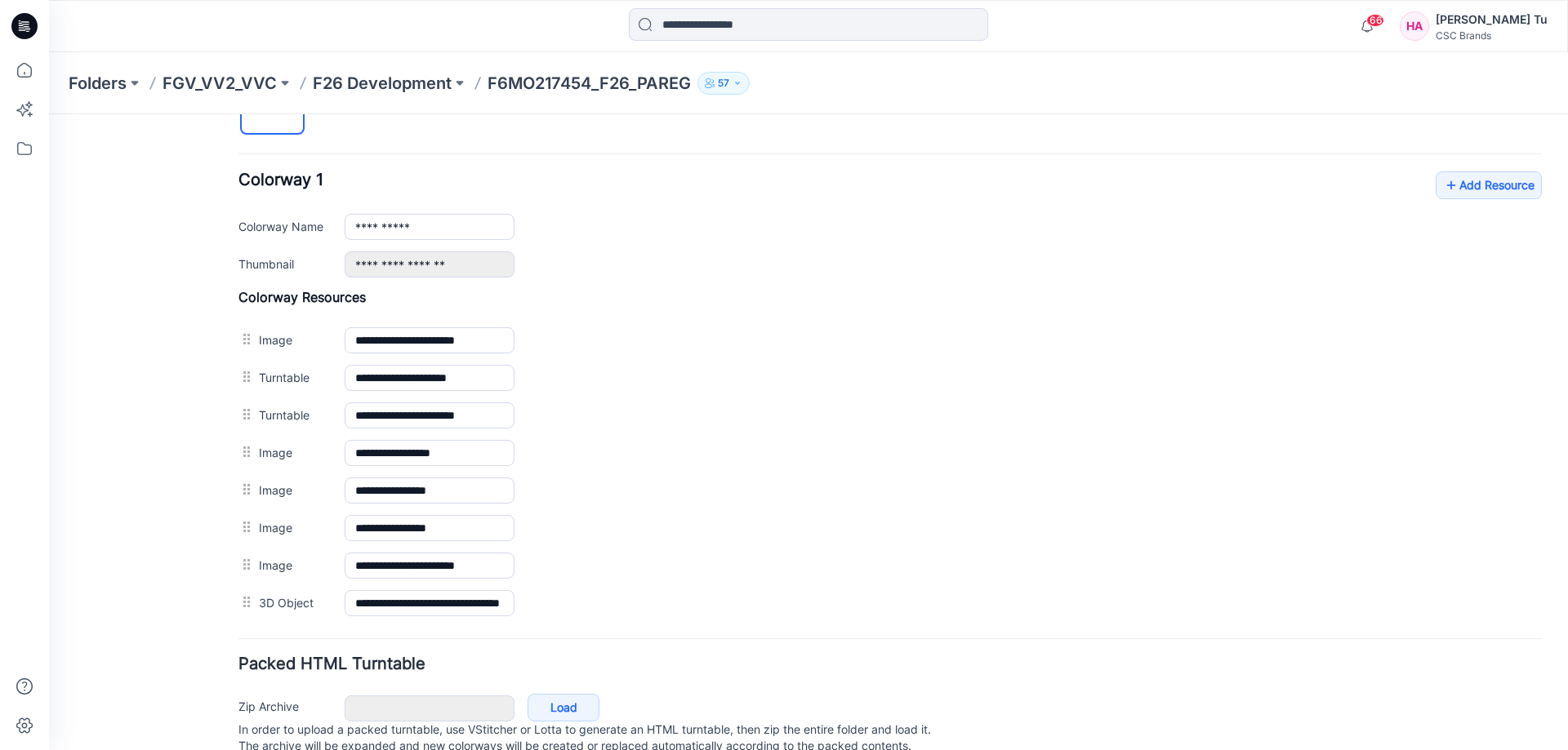
scroll to position [571, 0]
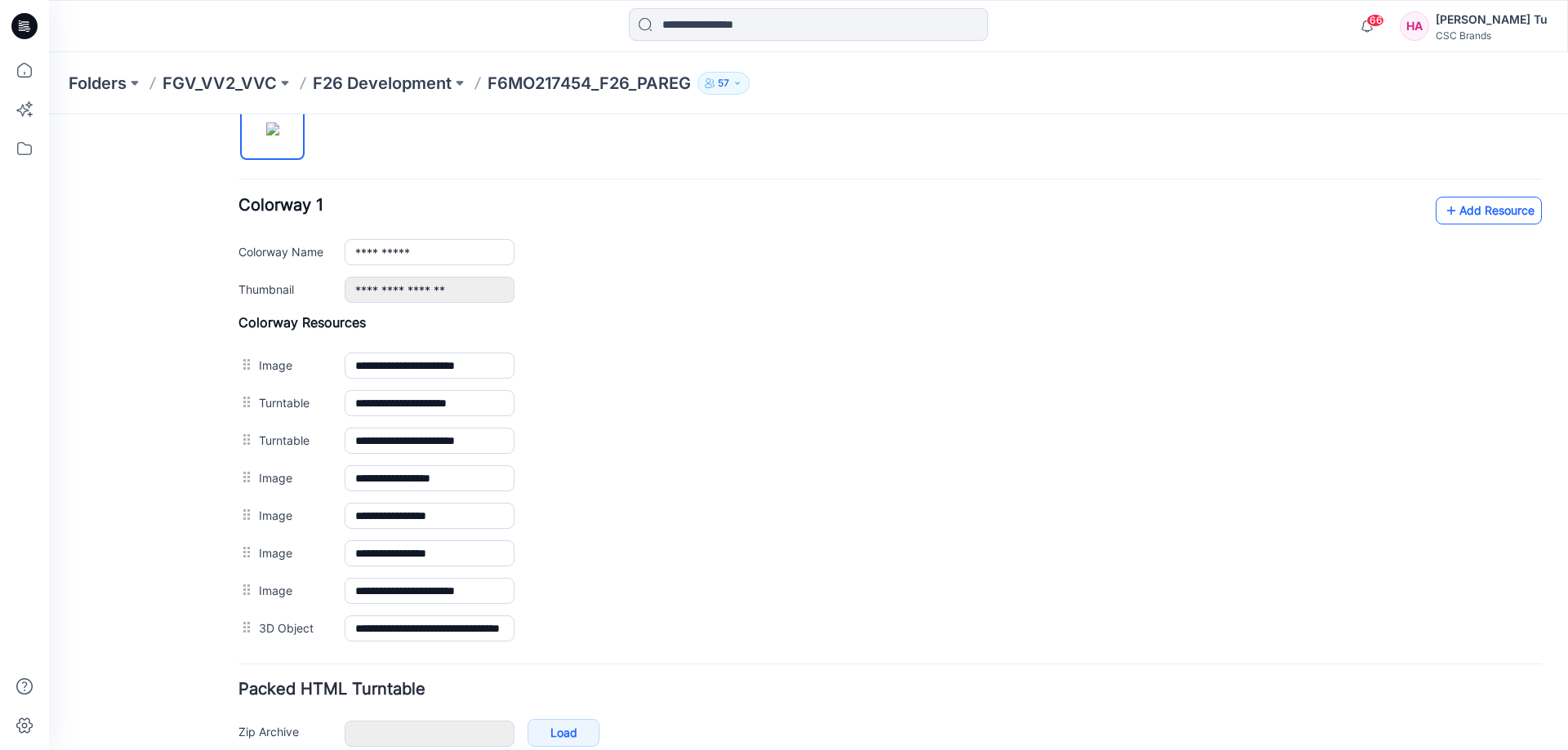
click at [1496, 212] on link "Add Resource" at bounding box center [1489, 211] width 107 height 28
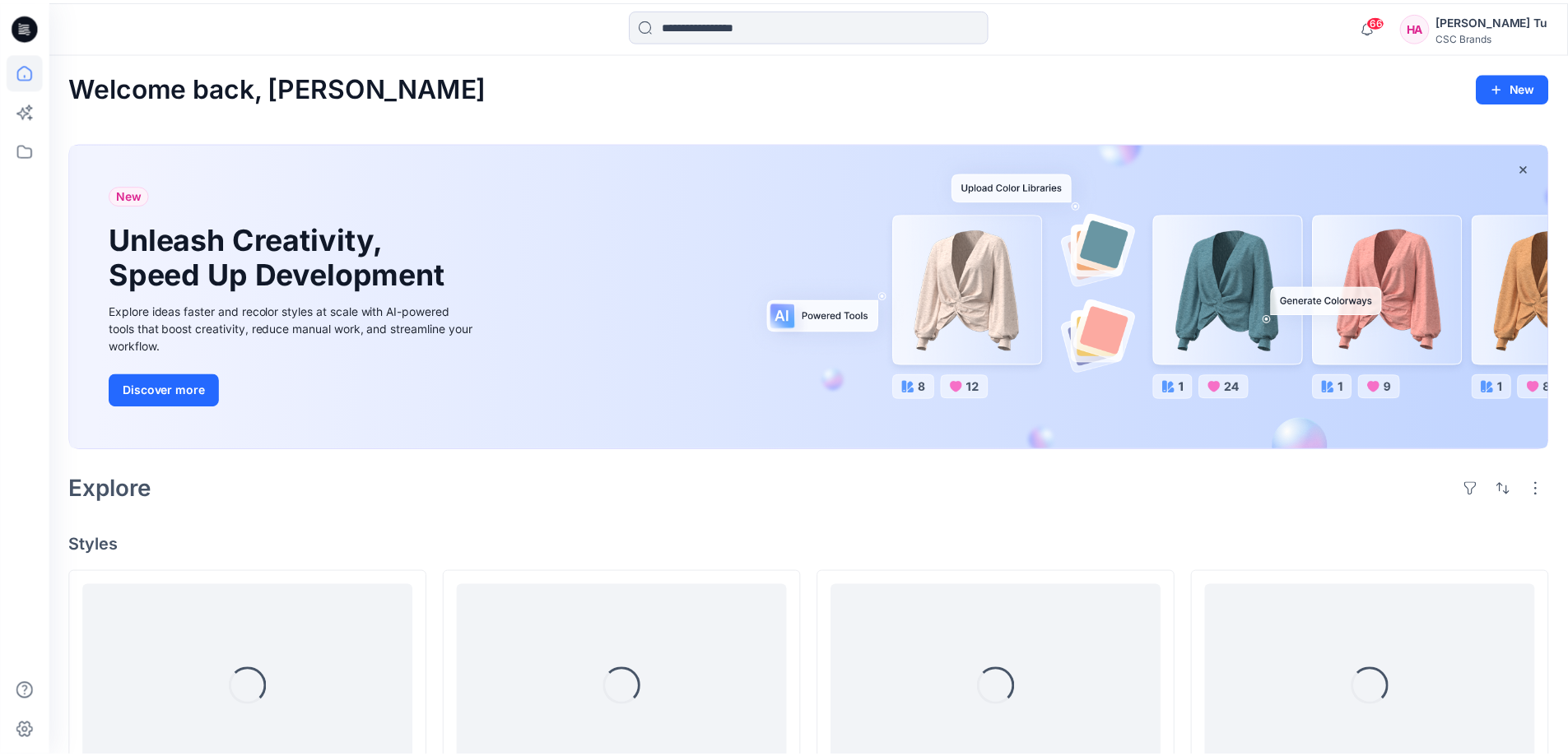
scroll to position [412, 0]
